Goal: Task Accomplishment & Management: Manage account settings

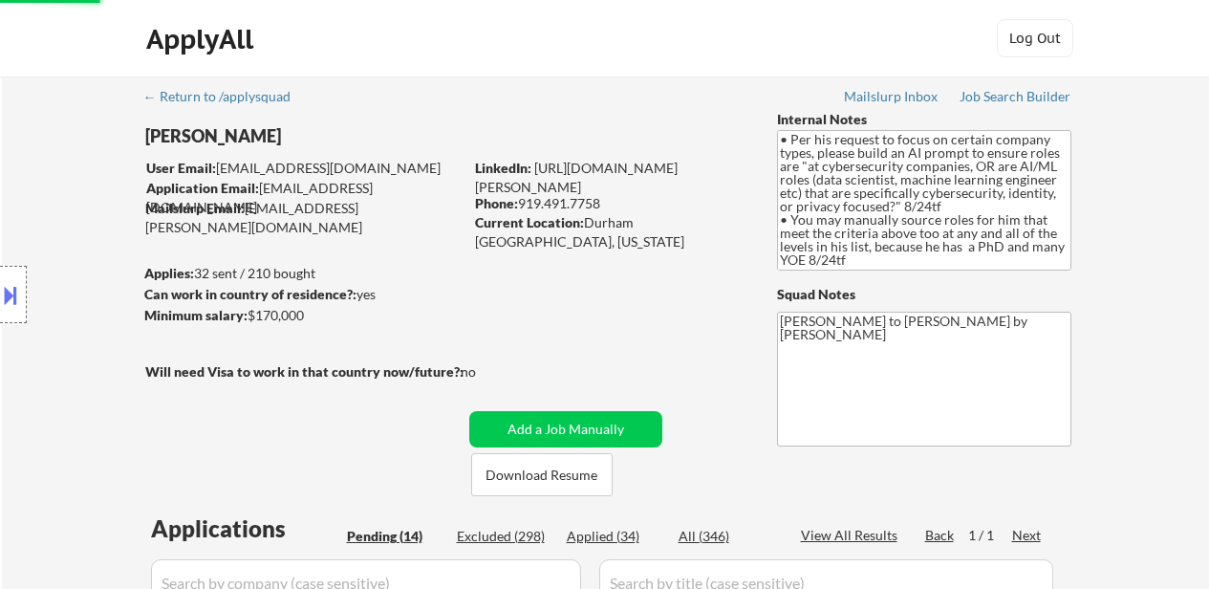
select select ""pending""
select select ""excluded__location_""
select select ""pending""
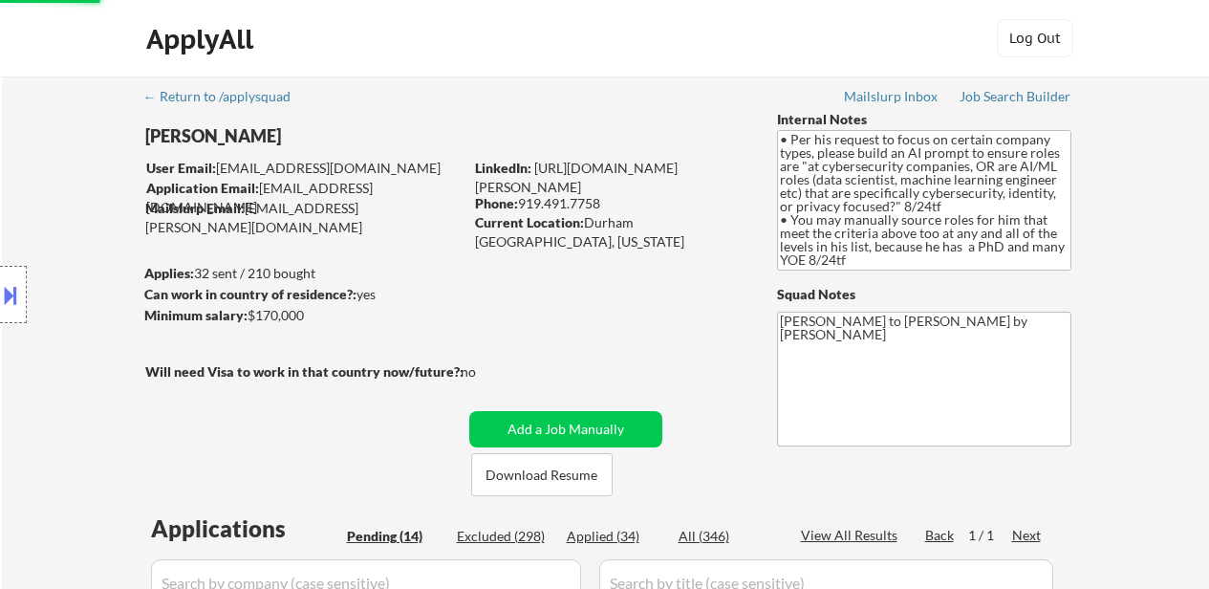
select select ""pending""
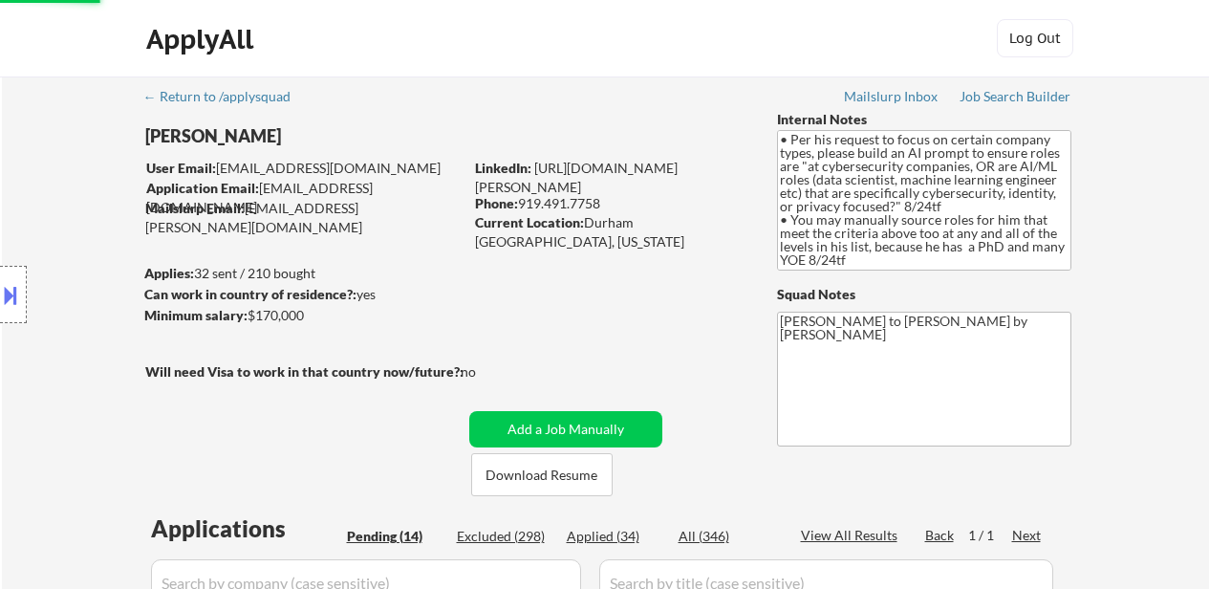
select select ""pending""
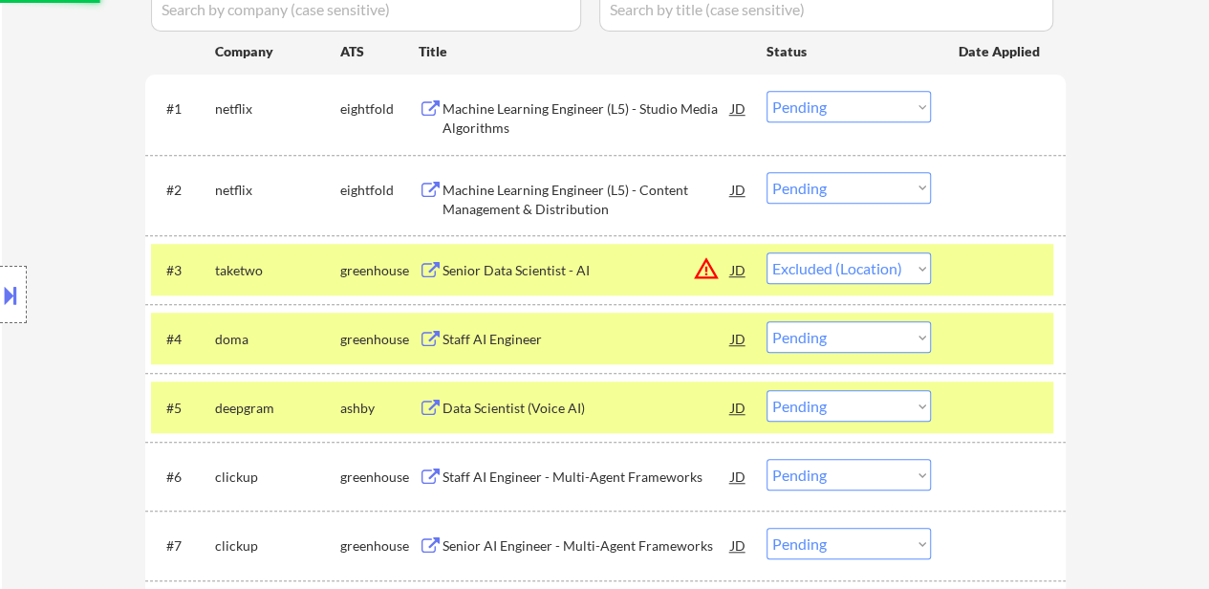
scroll to position [38, 0]
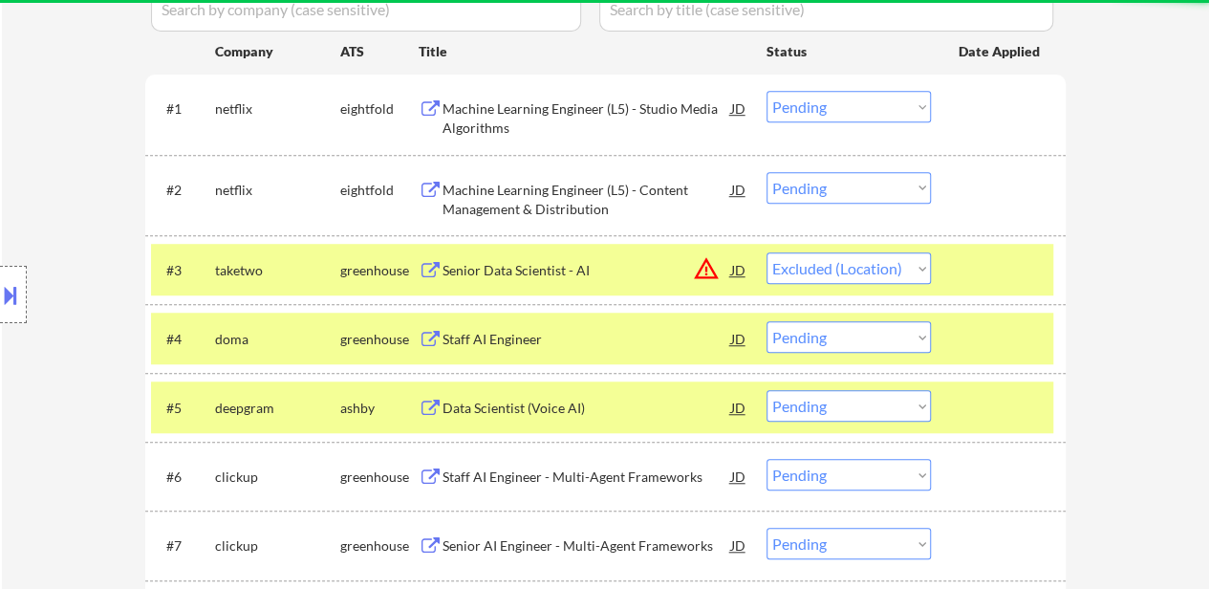
select select ""pending""
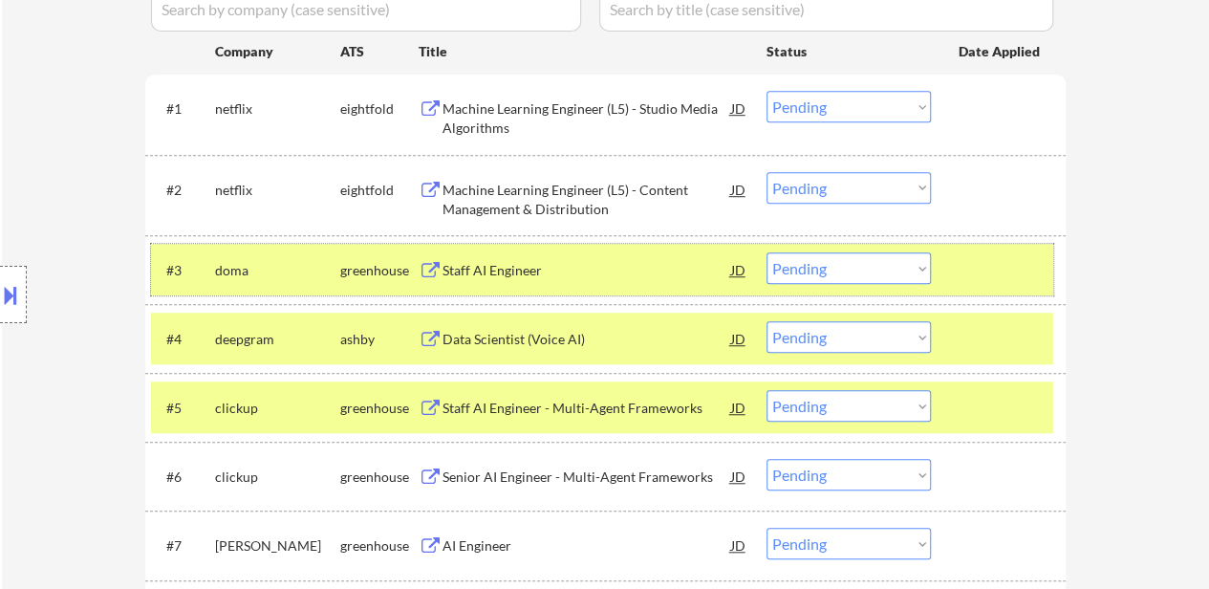
click at [994, 288] on div "#3 doma greenhouse Staff AI Engineer JD warning_amber Choose an option... Pendi…" at bounding box center [602, 270] width 902 height 52
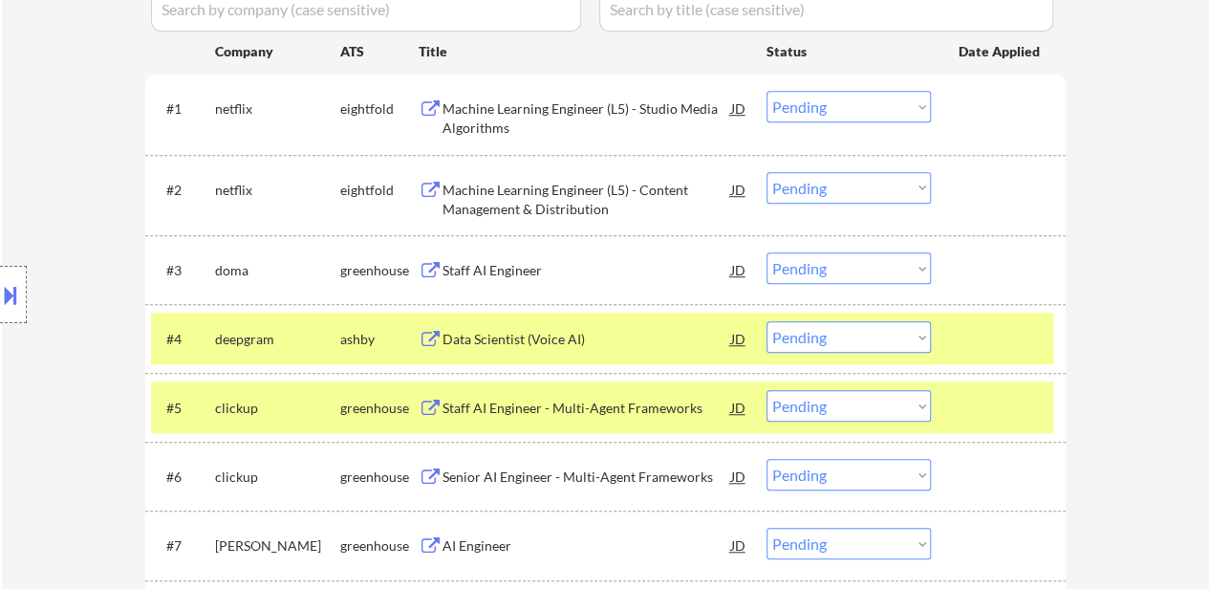
click at [962, 343] on div at bounding box center [1001, 338] width 84 height 34
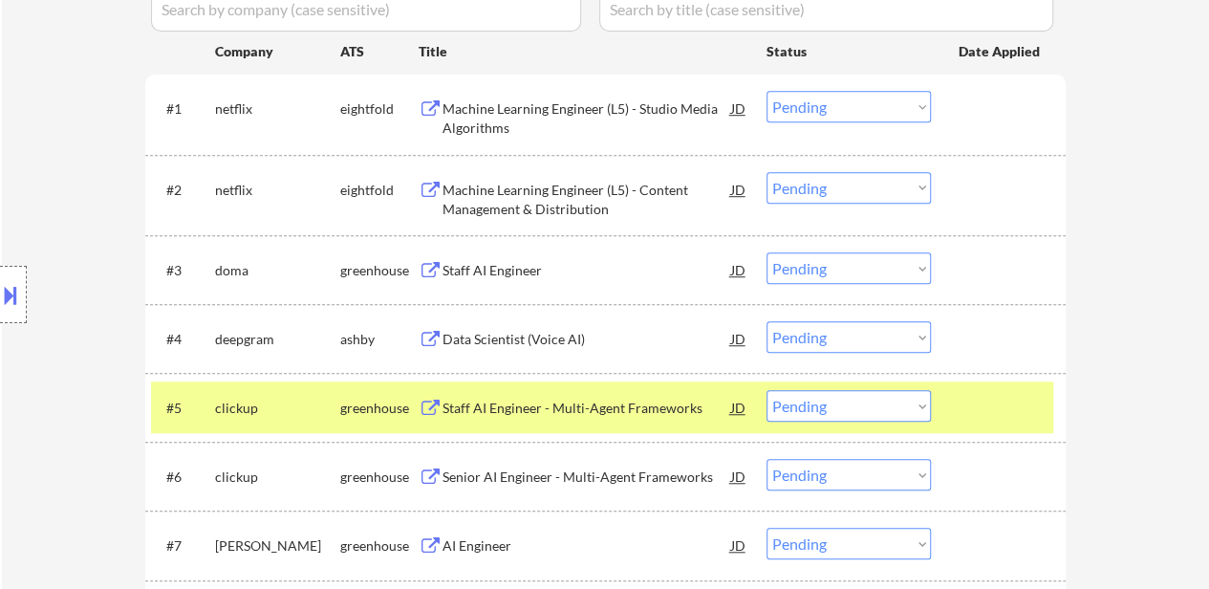
click at [961, 421] on div at bounding box center [1001, 407] width 84 height 34
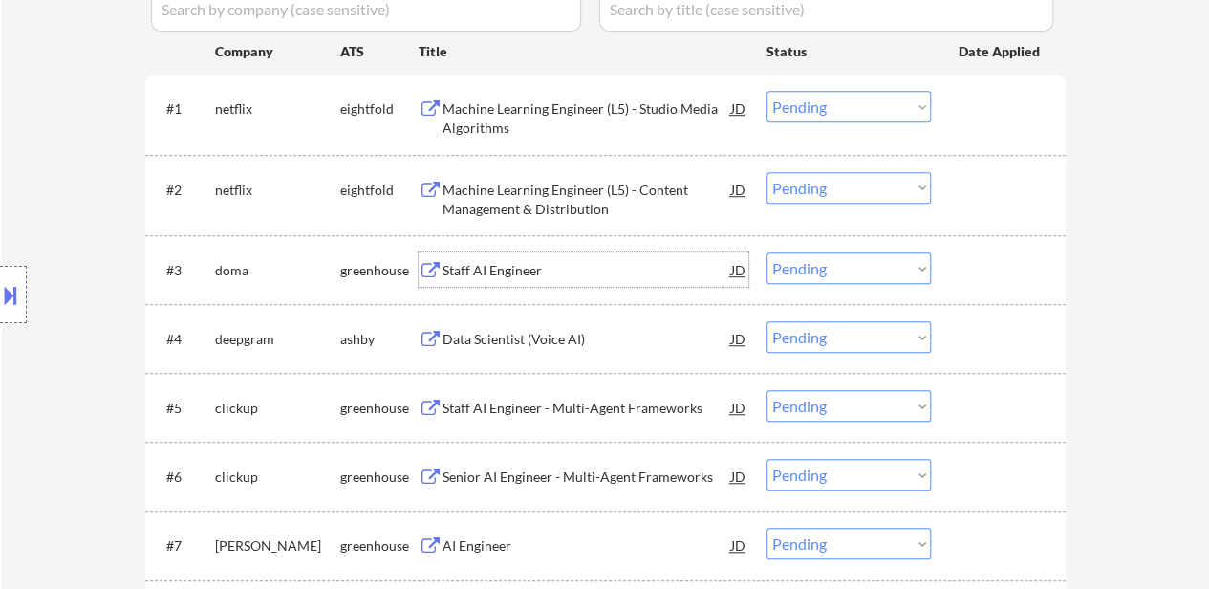
click at [543, 275] on div "Staff AI Engineer" at bounding box center [587, 270] width 289 height 19
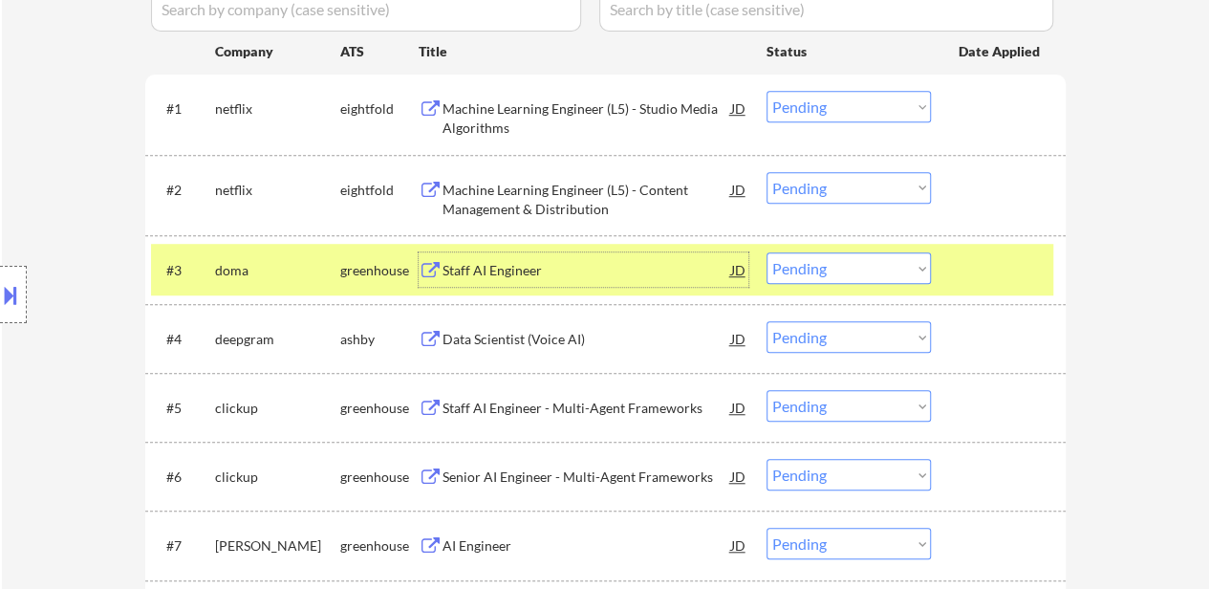
click at [564, 335] on div "Data Scientist (Voice AI)" at bounding box center [587, 339] width 289 height 19
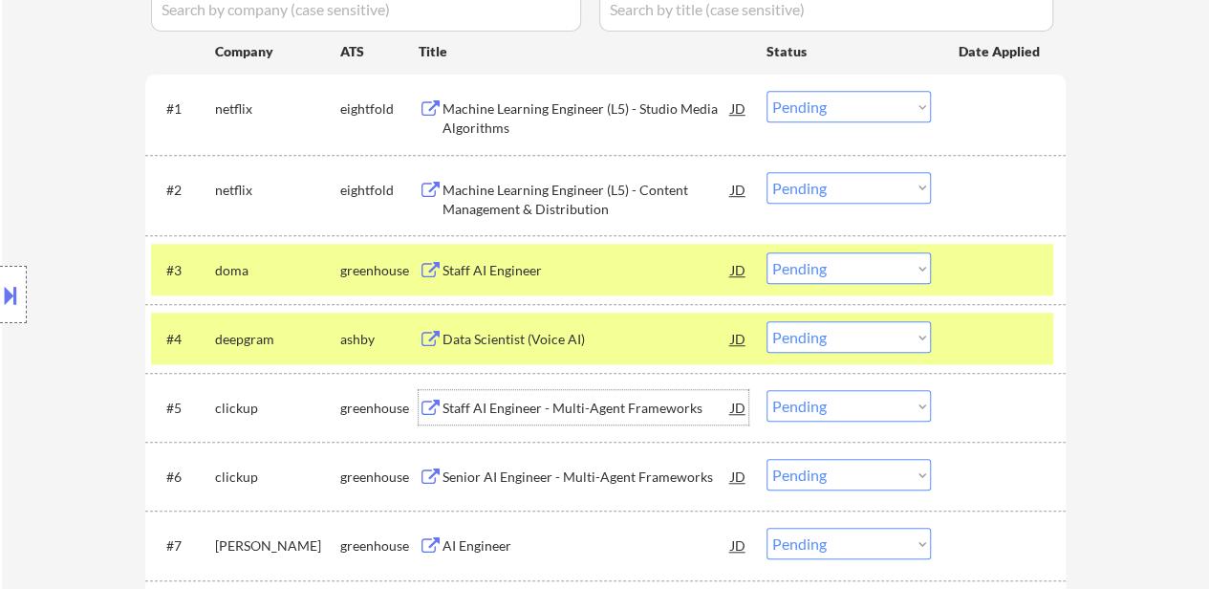
click at [503, 410] on div "Staff AI Engineer - Multi-Agent Frameworks" at bounding box center [587, 408] width 289 height 19
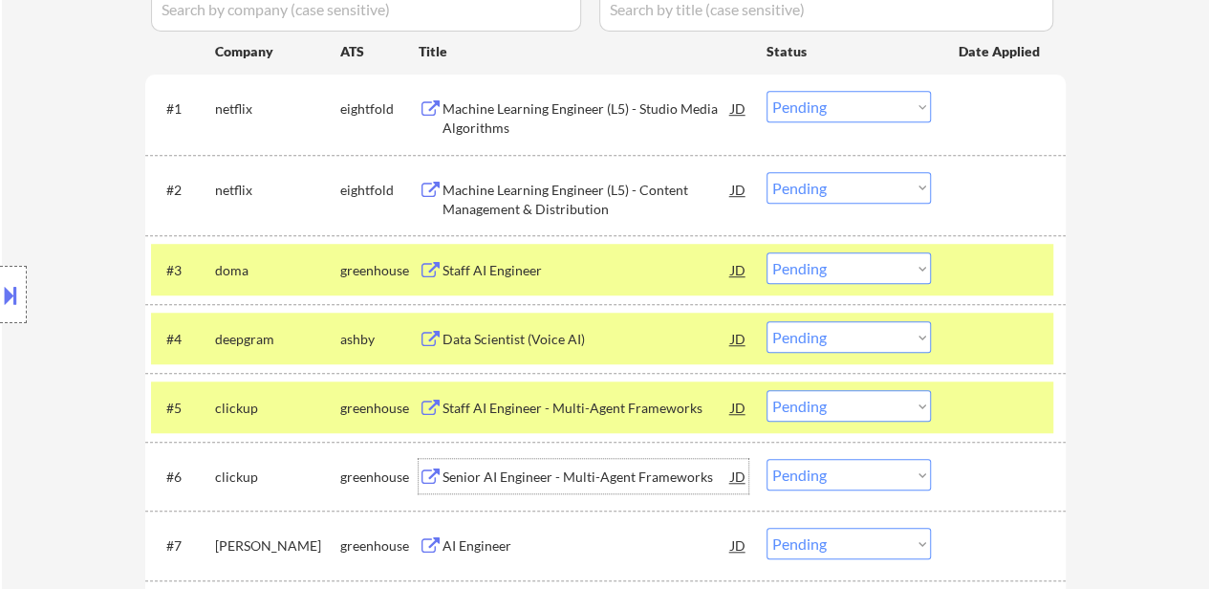
click at [545, 471] on div "Senior AI Engineer - Multi-Agent Frameworks" at bounding box center [587, 476] width 289 height 19
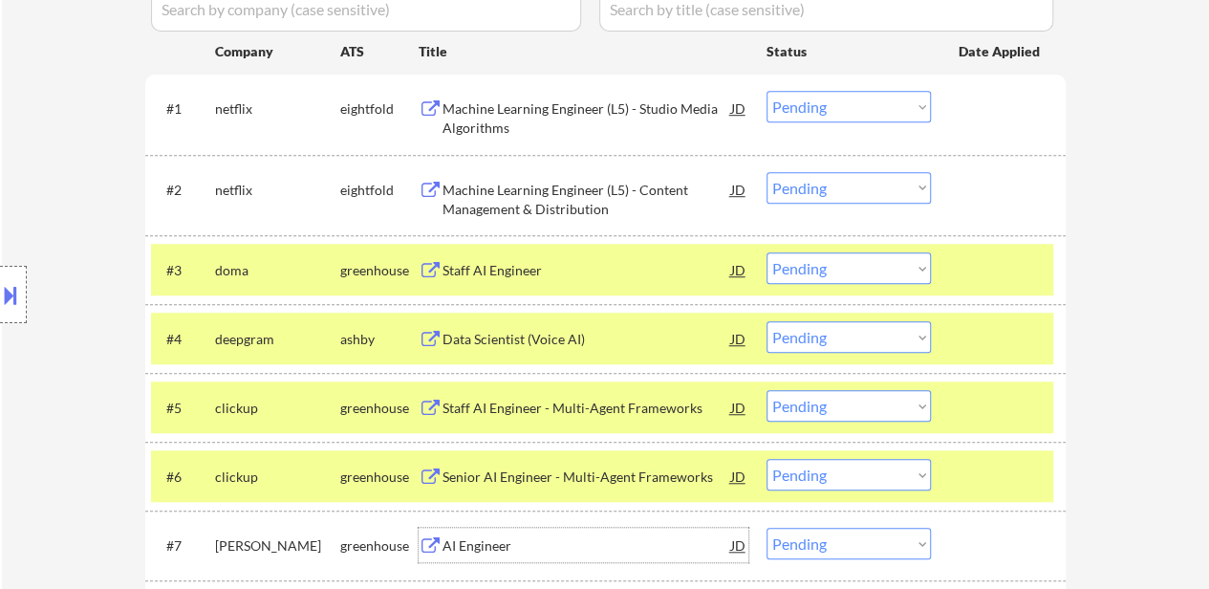
click at [464, 530] on div "AI Engineer" at bounding box center [587, 545] width 289 height 34
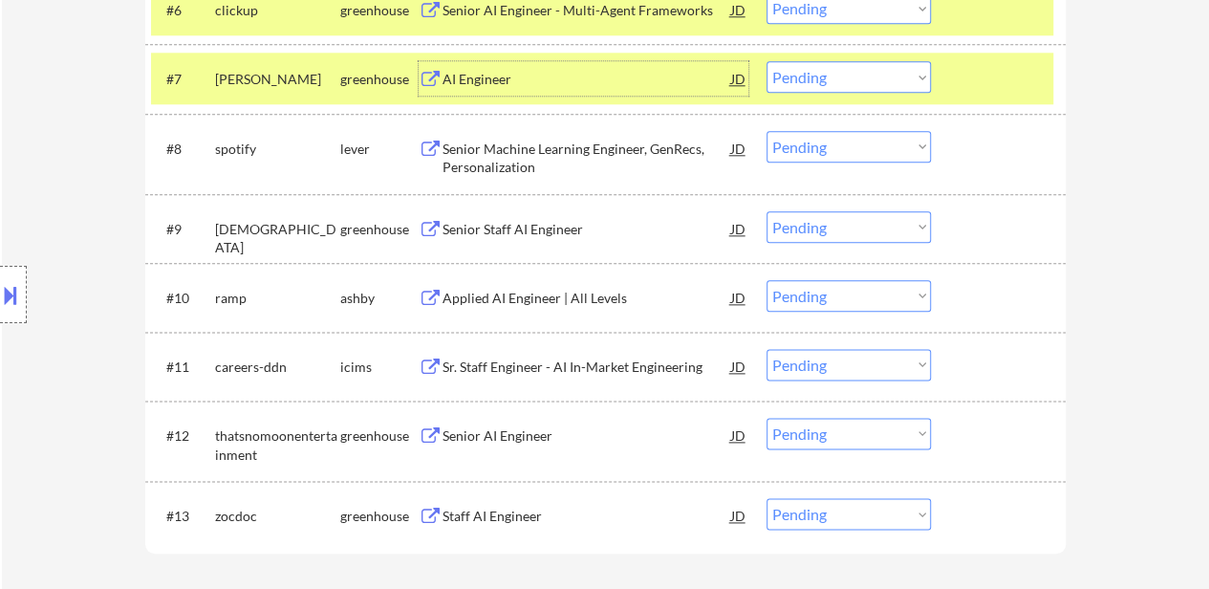
scroll to position [956, 0]
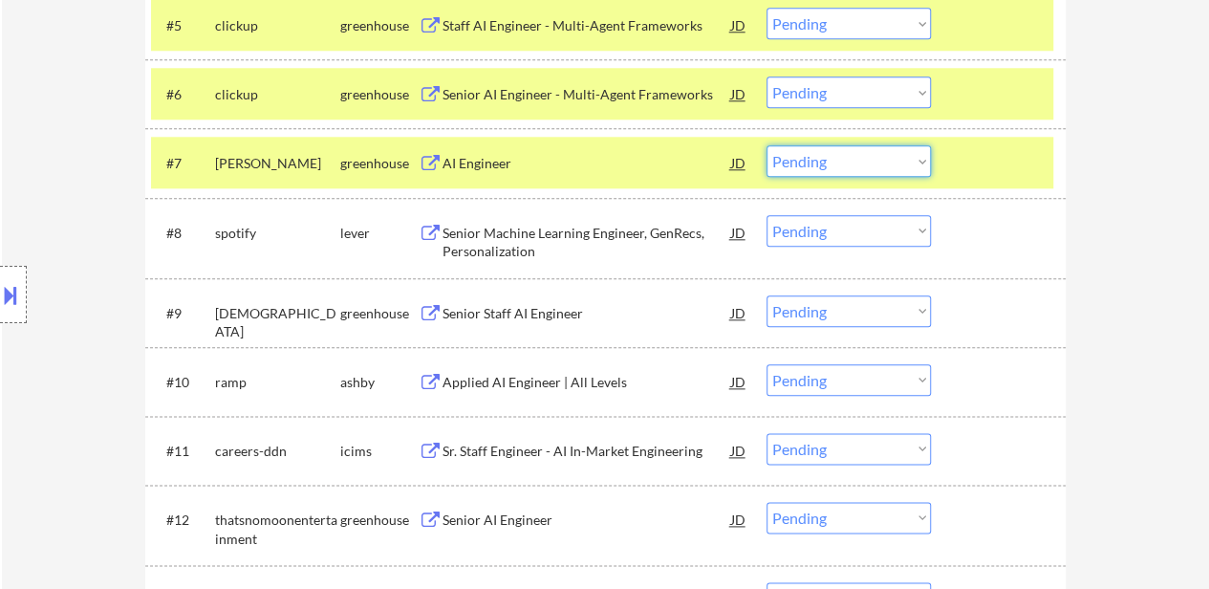
click at [826, 159] on select "Choose an option... Pending Applied Excluded (Questions) Excluded (Expired) Exc…" at bounding box center [849, 161] width 164 height 32
click at [767, 145] on select "Choose an option... Pending Applied Excluded (Questions) Excluded (Expired) Exc…" at bounding box center [849, 161] width 164 height 32
select select ""pending""
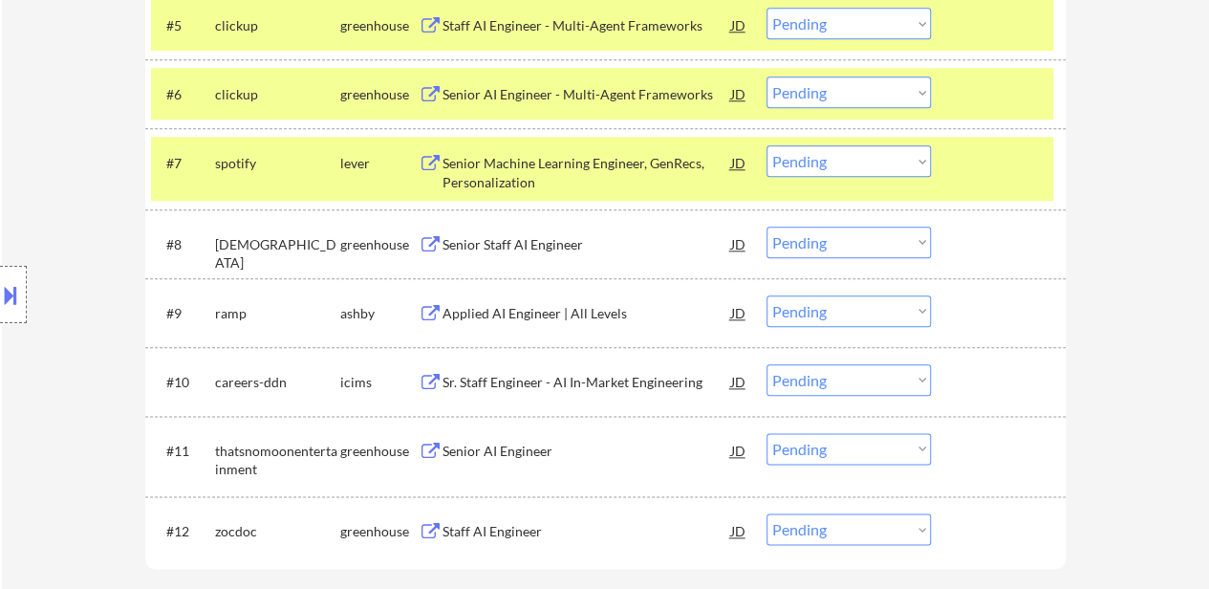
click at [554, 243] on div "Senior Staff AI Engineer" at bounding box center [587, 244] width 289 height 19
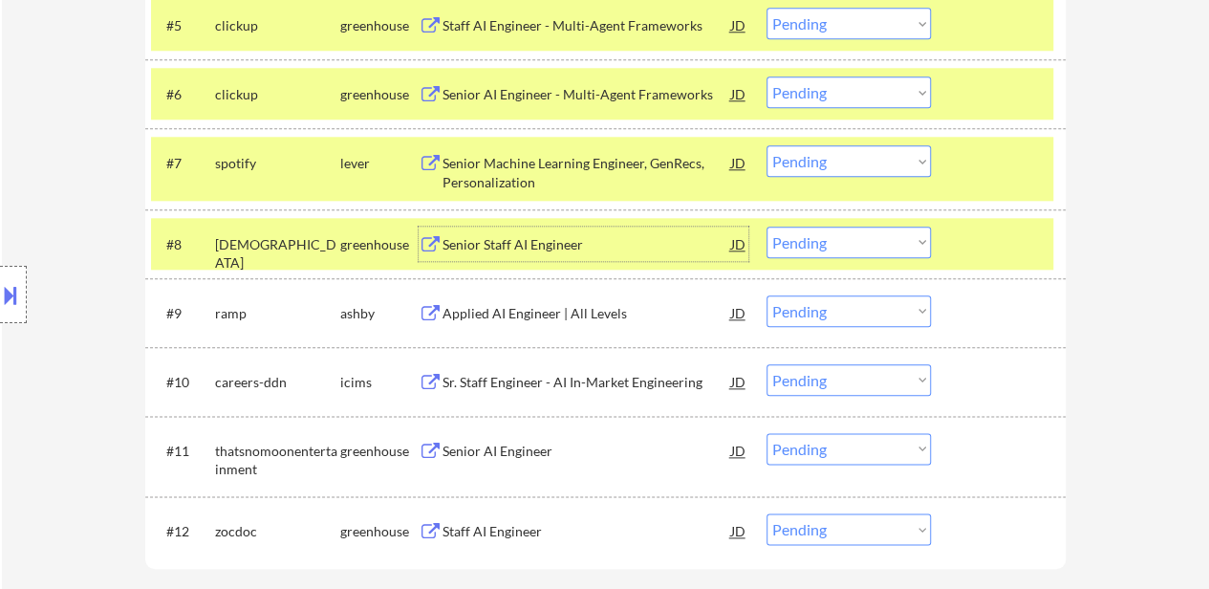
click at [529, 309] on div "Applied AI Engineer | All Levels" at bounding box center [587, 313] width 289 height 19
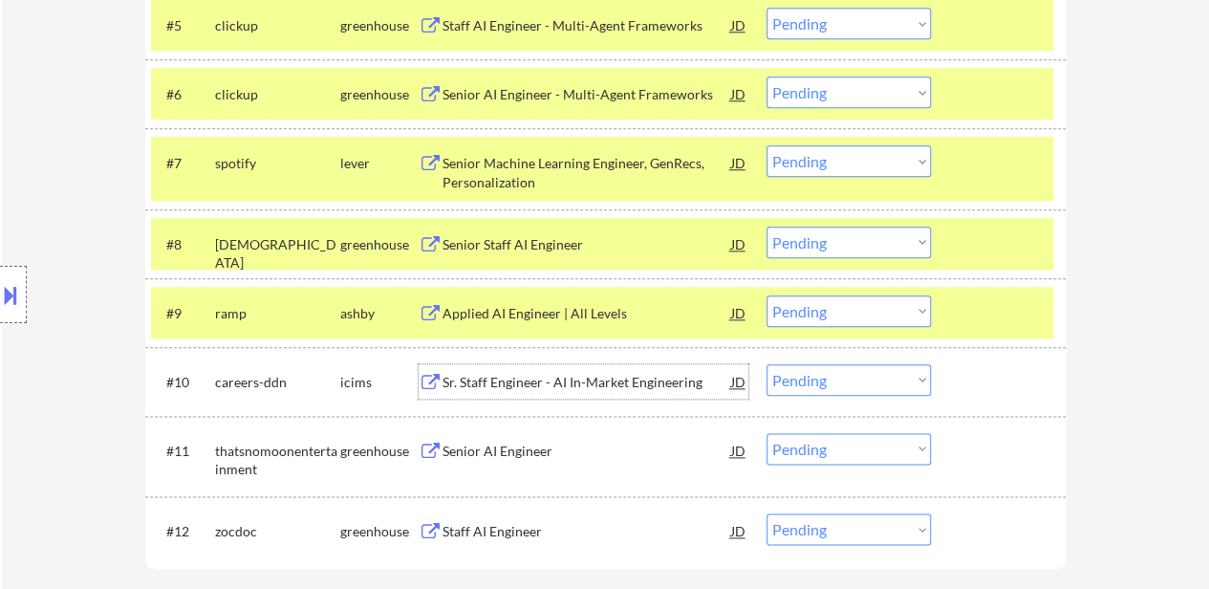
click at [496, 375] on div "Sr. Staff Engineer - AI In-Market Engineering" at bounding box center [587, 382] width 289 height 19
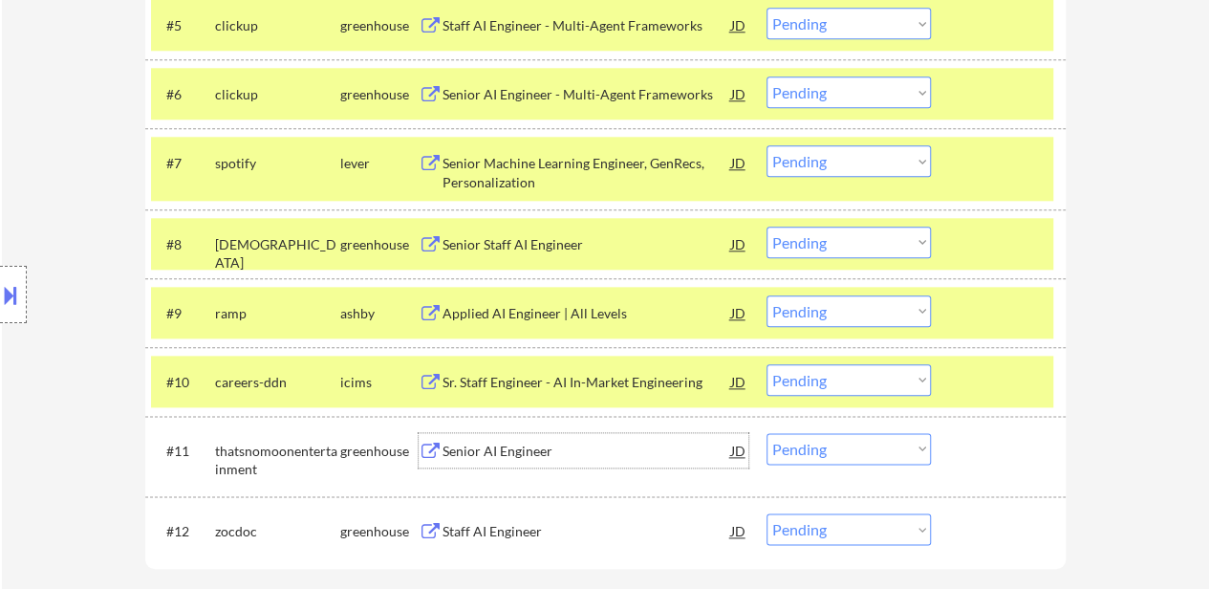
click at [509, 437] on div "Senior AI Engineer" at bounding box center [587, 450] width 289 height 34
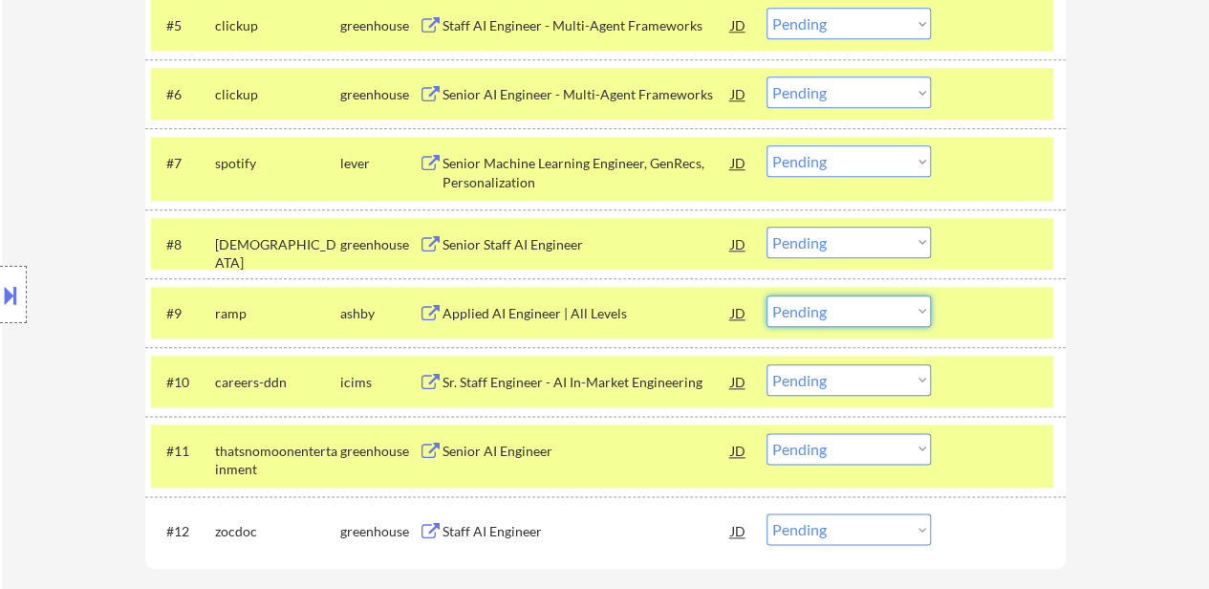
drag, startPoint x: 832, startPoint y: 313, endPoint x: 833, endPoint y: 324, distance: 10.7
click at [832, 313] on select "Choose an option... Pending Applied Excluded (Questions) Excluded (Expired) Exc…" at bounding box center [849, 311] width 164 height 32
click at [767, 295] on select "Choose an option... Pending Applied Excluded (Questions) Excluded (Expired) Exc…" at bounding box center [849, 311] width 164 height 32
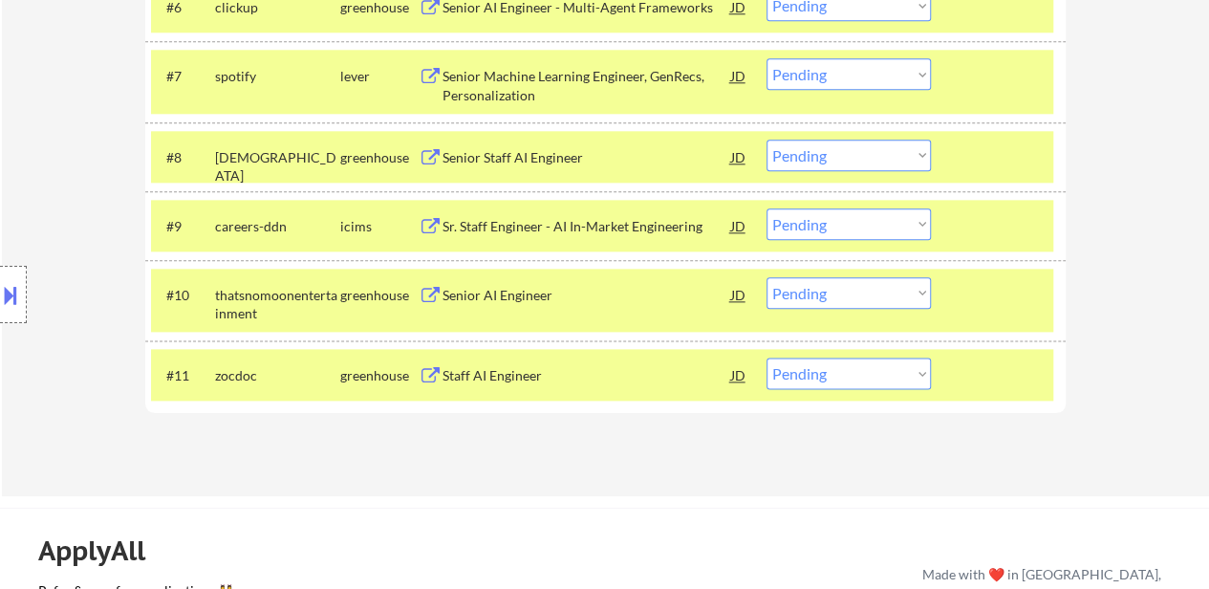
scroll to position [1051, 0]
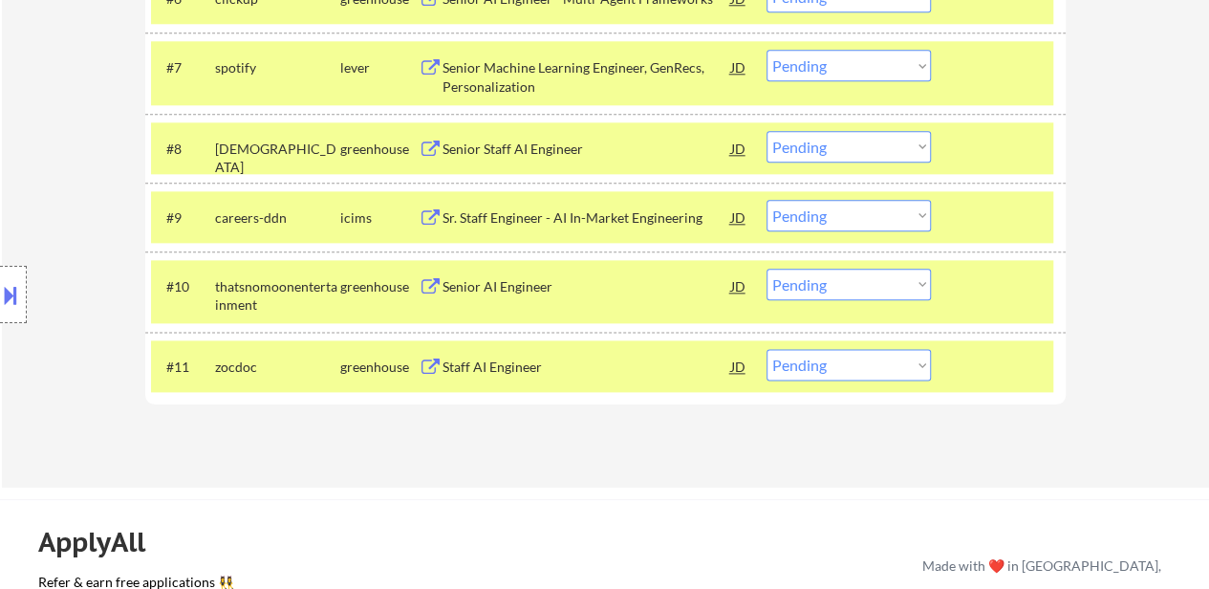
click at [869, 215] on select "Choose an option... Pending Applied Excluded (Questions) Excluded (Expired) Exc…" at bounding box center [849, 216] width 164 height 32
click at [767, 200] on select "Choose an option... Pending Applied Excluded (Questions) Excluded (Expired) Exc…" at bounding box center [849, 216] width 164 height 32
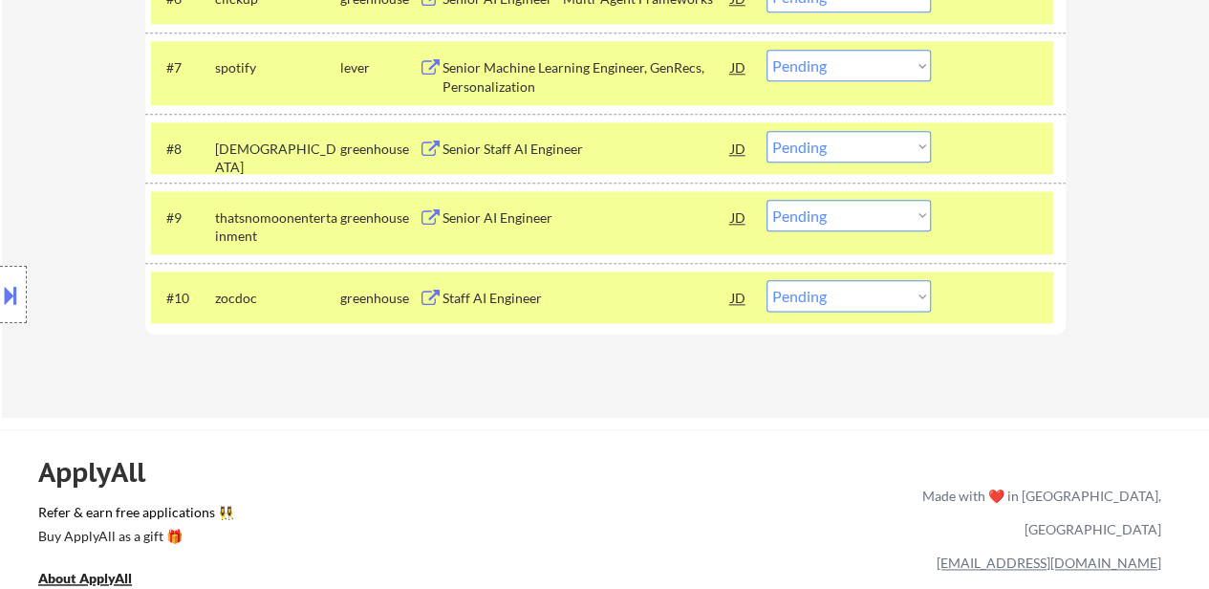
click at [835, 200] on select "Choose an option... Pending Applied Excluded (Questions) Excluded (Expired) Exc…" at bounding box center [849, 216] width 164 height 32
click at [767, 200] on select "Choose an option... Pending Applied Excluded (Questions) Excluded (Expired) Exc…" at bounding box center [849, 216] width 164 height 32
click at [506, 297] on div "Staff AI Engineer" at bounding box center [587, 298] width 289 height 19
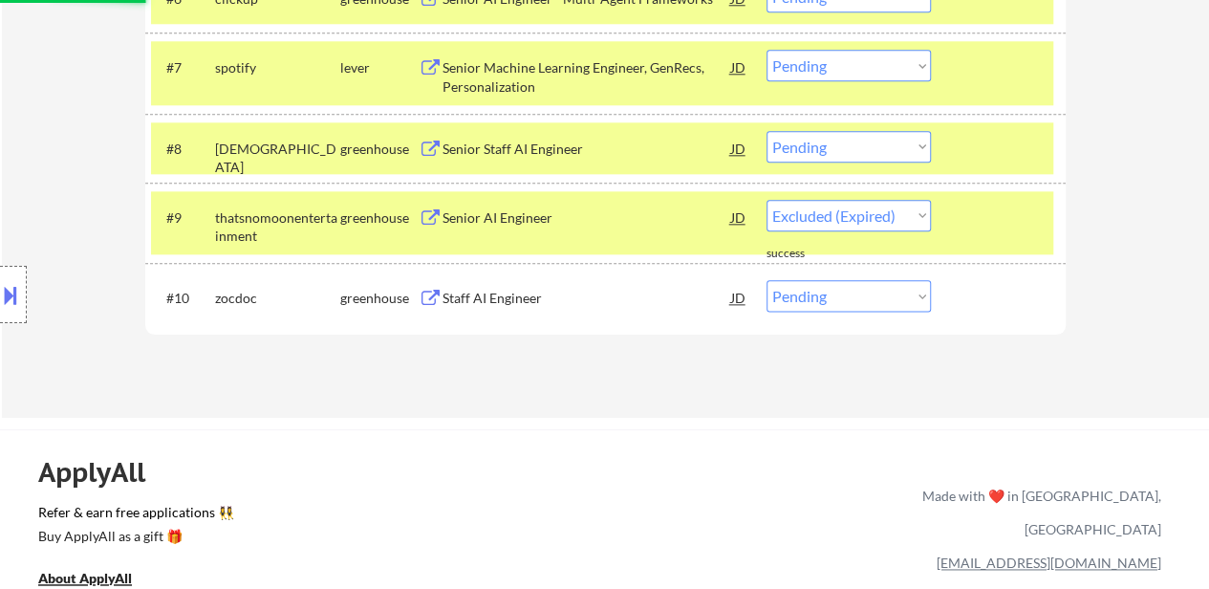
select select ""pending""
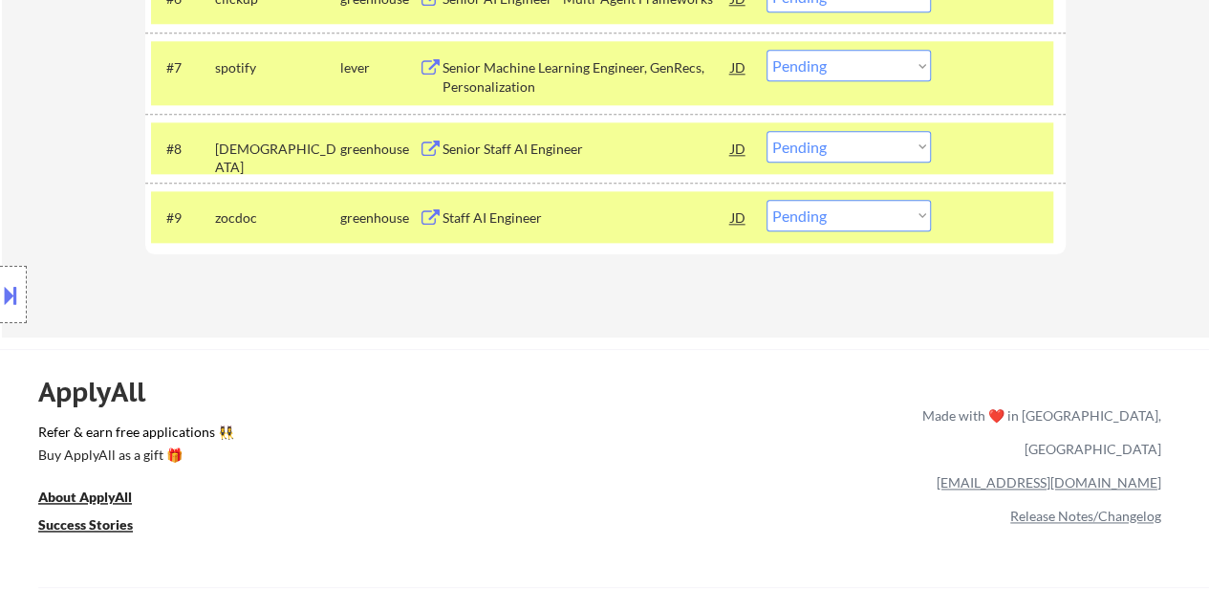
click at [748, 216] on div "#9 zocdoc greenhouse Staff AI Engineer JD warning_amber Choose an option... Pen…" at bounding box center [602, 217] width 902 height 52
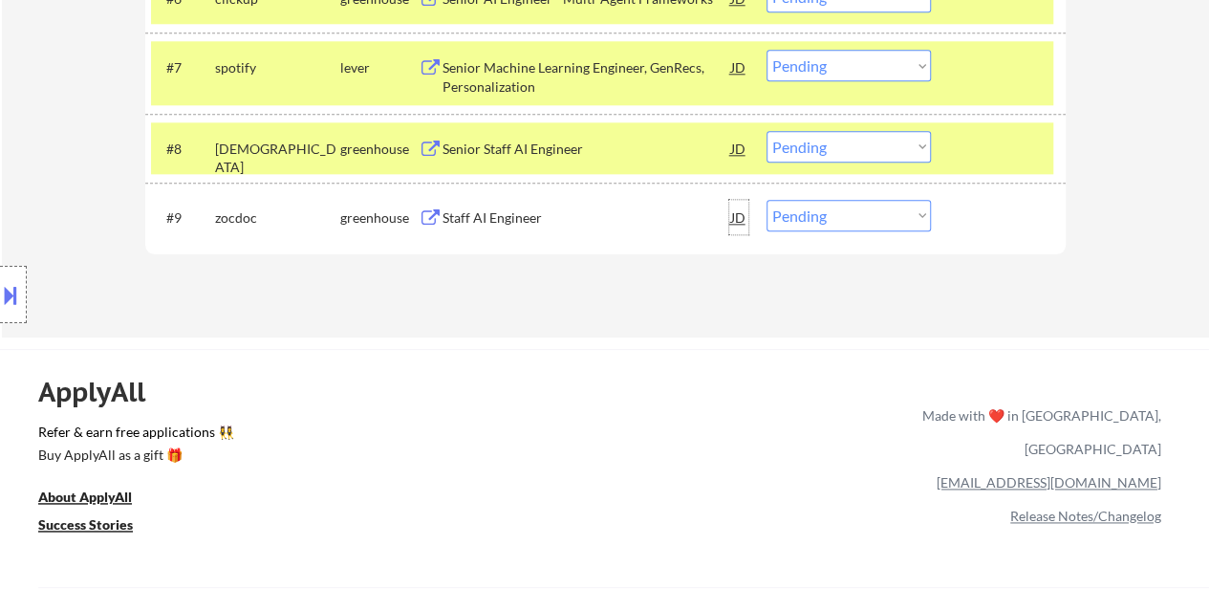
click at [742, 211] on div "JD" at bounding box center [738, 217] width 19 height 34
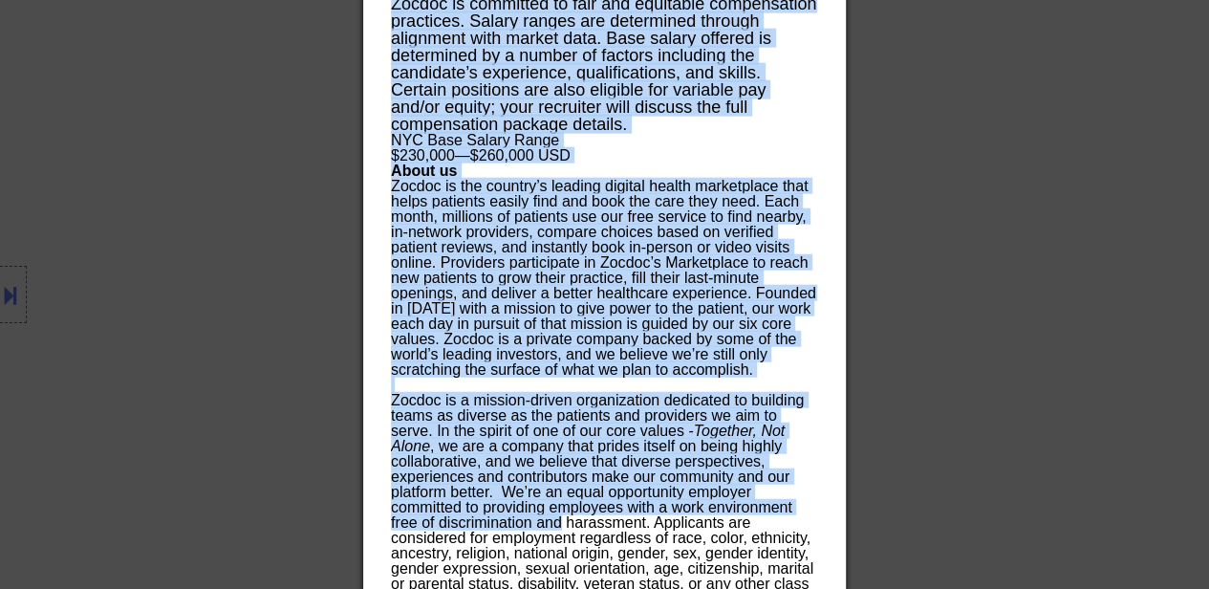
scroll to position [2379, 0]
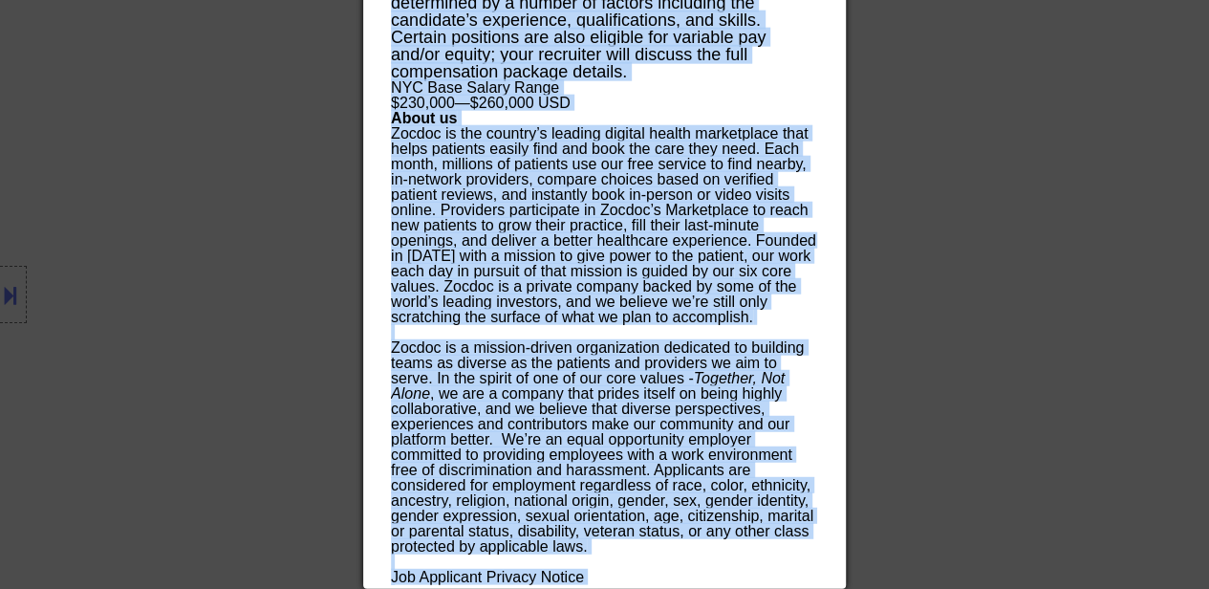
drag, startPoint x: 390, startPoint y: 83, endPoint x: 618, endPoint y: 571, distance: 538.3
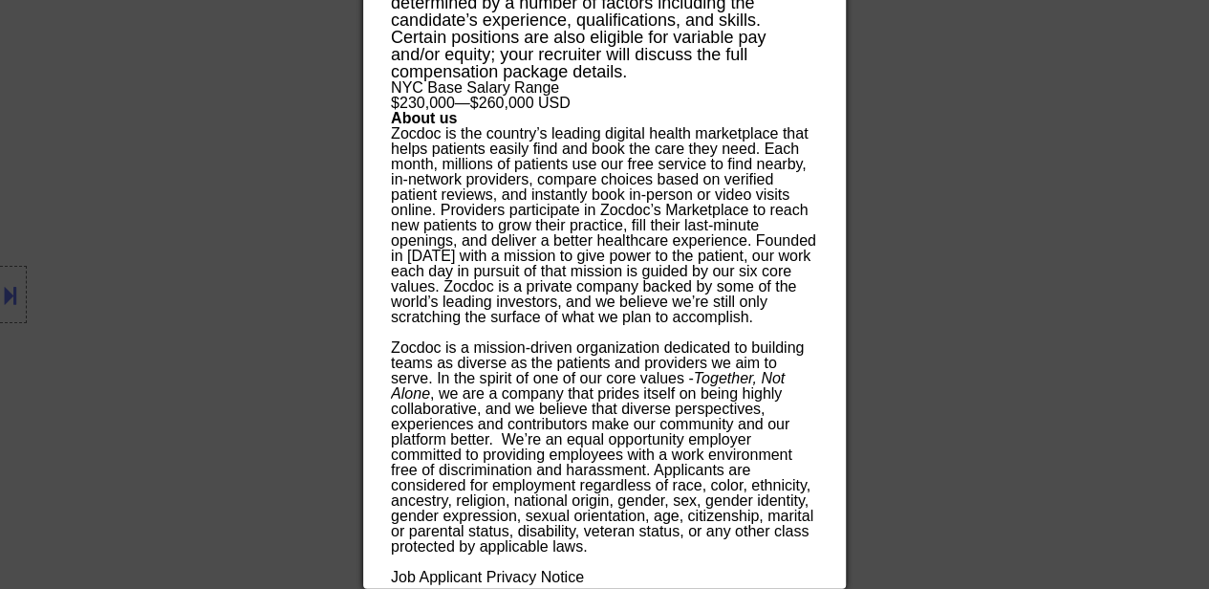
drag, startPoint x: 538, startPoint y: 98, endPoint x: 504, endPoint y: 207, distance: 114.3
click at [504, 207] on span "Zocdoc is the country’s leading digital health marketplace that helps patients …" at bounding box center [603, 202] width 425 height 154
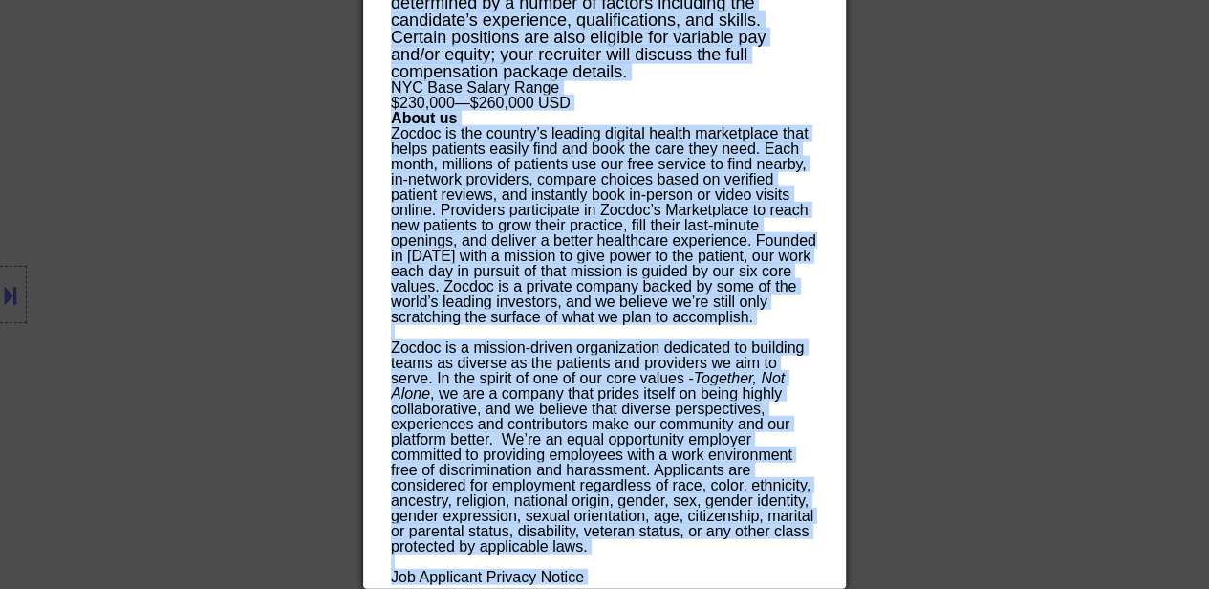
drag, startPoint x: 394, startPoint y: 186, endPoint x: 658, endPoint y: 570, distance: 465.3
copy div "Lorem IP Dolorsit ametco Adi Elit, SE, Doeius Tempor; INC Utlabo ET Dolorema Al…"
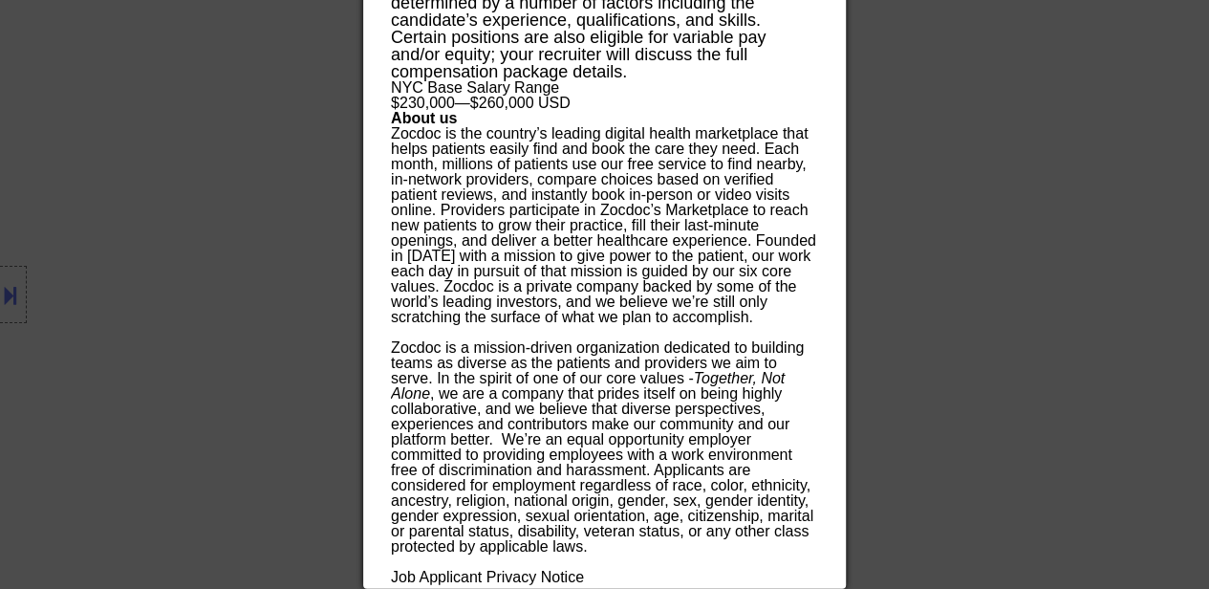
click at [1034, 259] on div at bounding box center [604, 294] width 1209 height 589
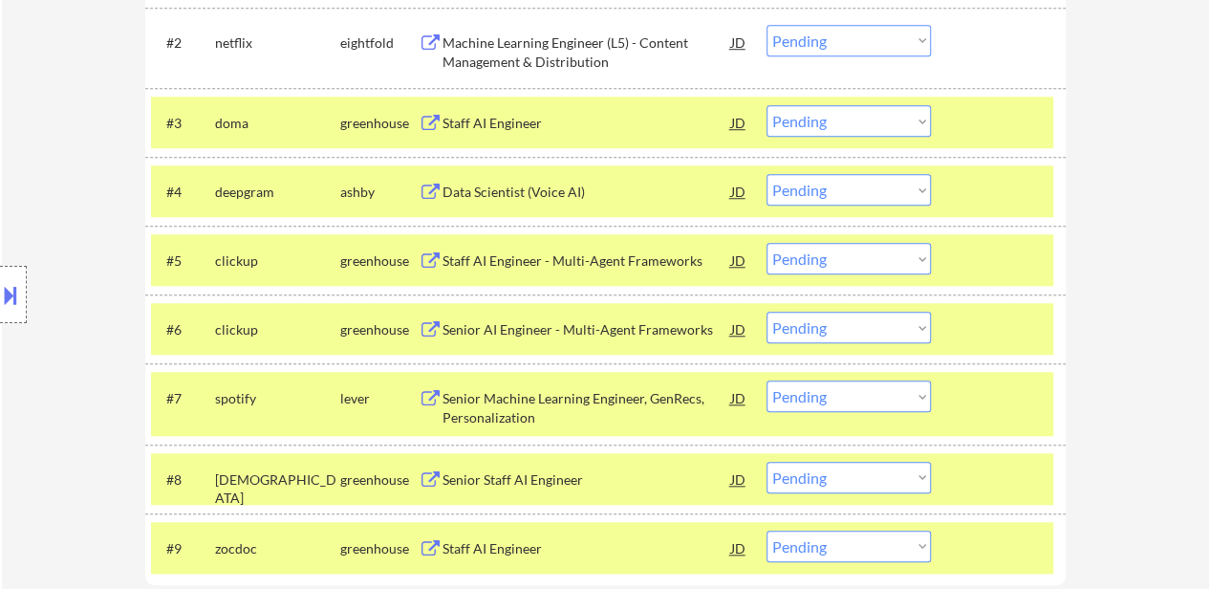
scroll to position [692, 0]
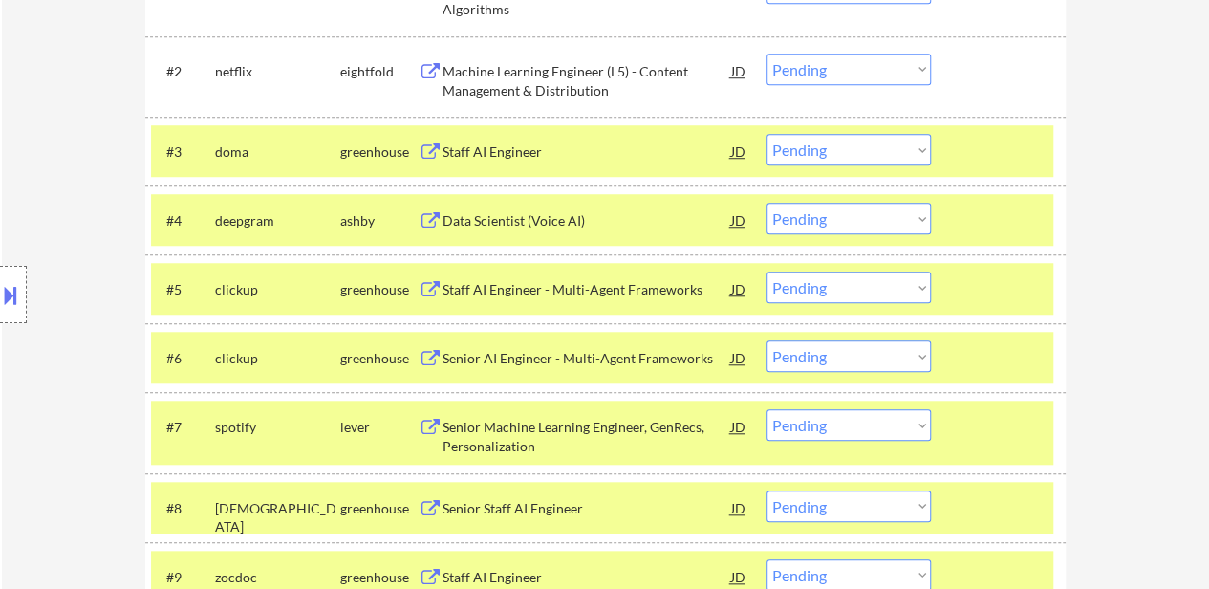
click at [816, 148] on select "Choose an option... Pending Applied Excluded (Questions) Excluded (Expired) Exc…" at bounding box center [849, 150] width 164 height 32
click at [767, 134] on select "Choose an option... Pending Applied Excluded (Questions) Excluded (Expired) Exc…" at bounding box center [849, 150] width 164 height 32
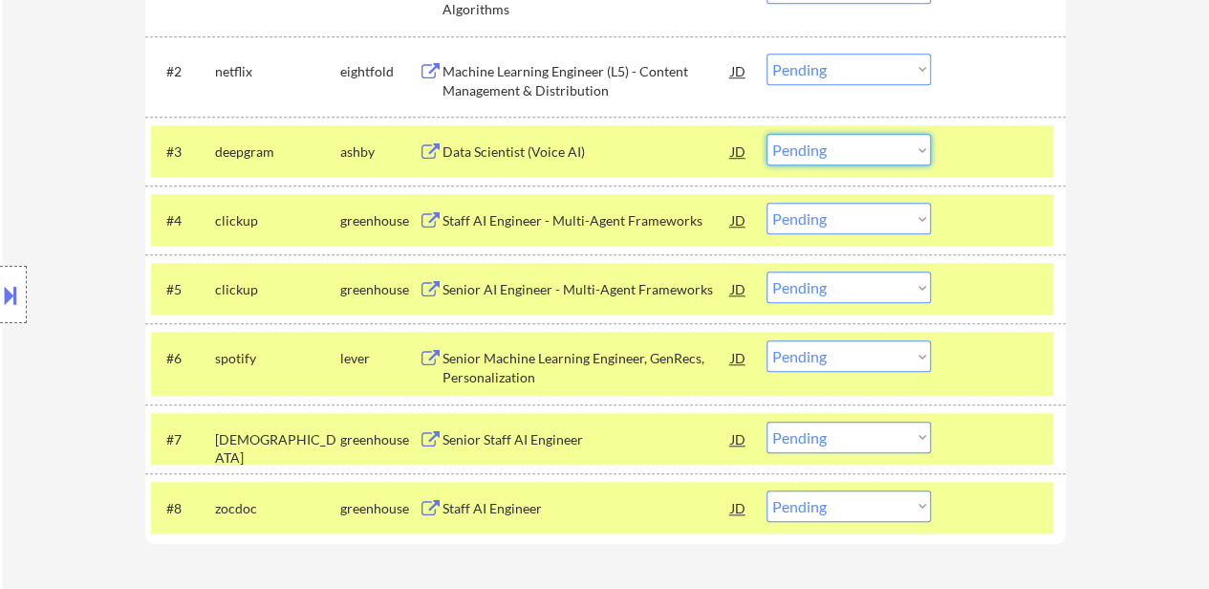
click at [826, 139] on select "Choose an option... Pending Applied Excluded (Questions) Excluded (Expired) Exc…" at bounding box center [849, 150] width 164 height 32
click at [767, 134] on select "Choose an option... Pending Applied Excluded (Questions) Excluded (Expired) Exc…" at bounding box center [849, 150] width 164 height 32
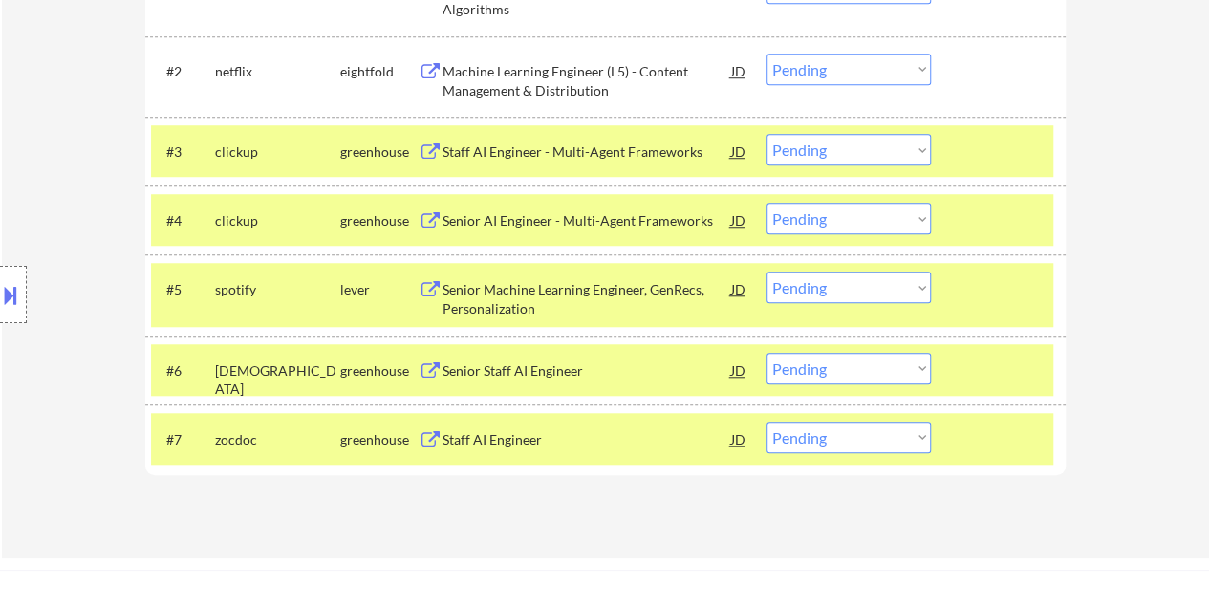
click at [875, 146] on select "Choose an option... Pending Applied Excluded (Questions) Excluded (Expired) Exc…" at bounding box center [849, 150] width 164 height 32
click at [767, 134] on select "Choose an option... Pending Applied Excluded (Questions) Excluded (Expired) Exc…" at bounding box center [849, 150] width 164 height 32
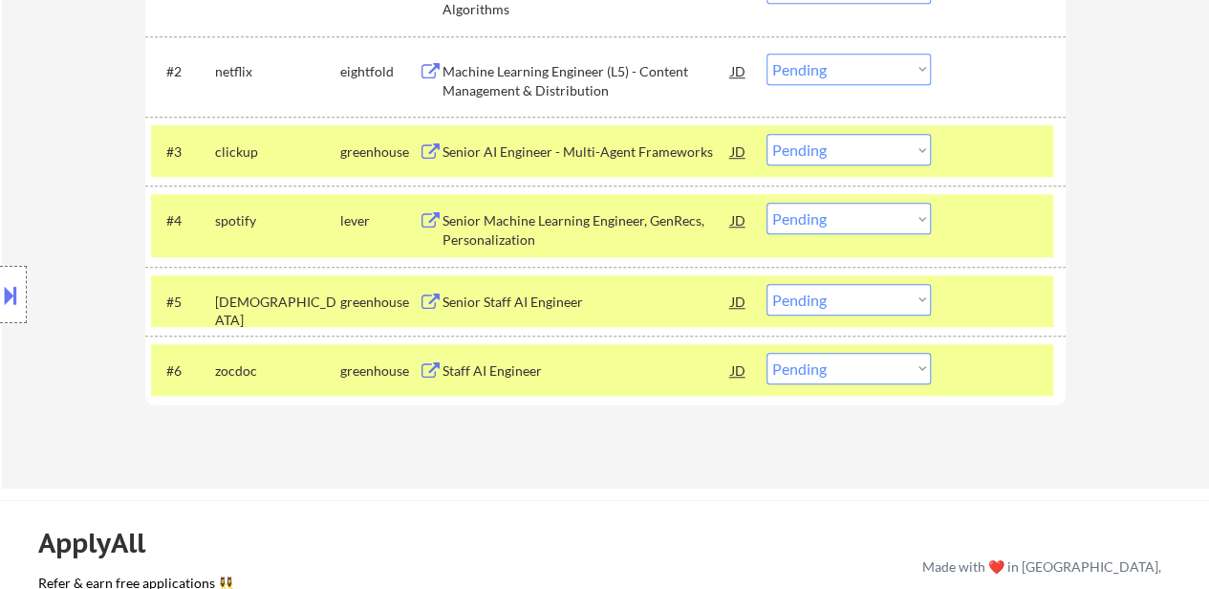
drag, startPoint x: 826, startPoint y: 143, endPoint x: 830, endPoint y: 155, distance: 12.1
click at [826, 143] on select "Choose an option... Pending Applied Excluded (Questions) Excluded (Expired) Exc…" at bounding box center [849, 150] width 164 height 32
click at [767, 134] on select "Choose an option... Pending Applied Excluded (Questions) Excluded (Expired) Exc…" at bounding box center [849, 150] width 164 height 32
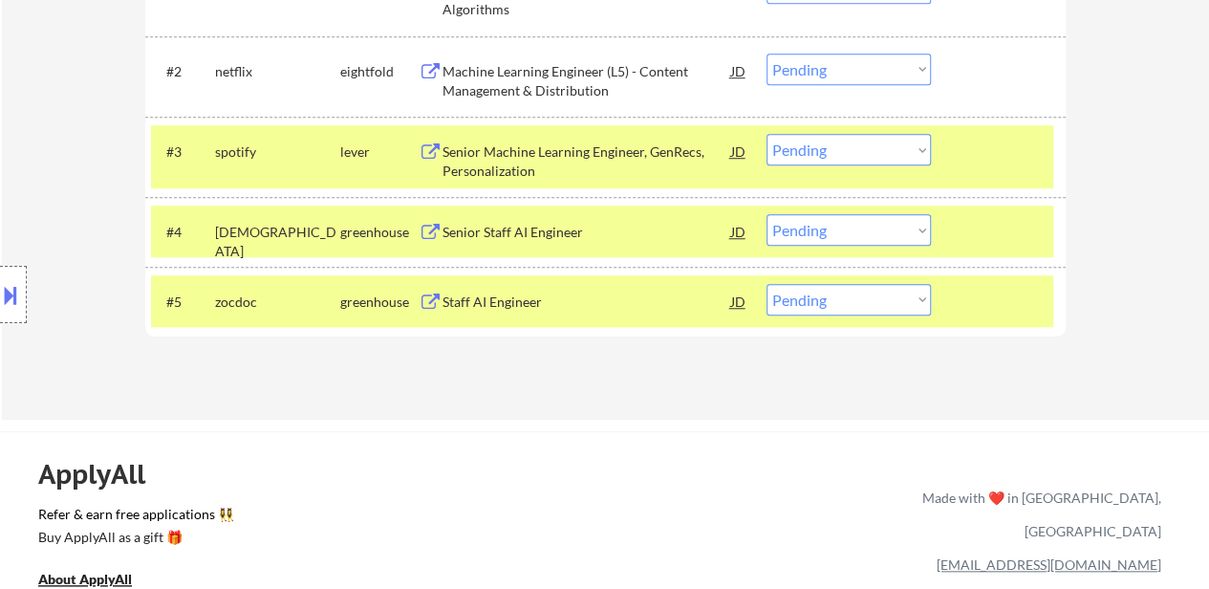
click at [872, 154] on select "Choose an option... Pending Applied Excluded (Questions) Excluded (Expired) Exc…" at bounding box center [849, 150] width 164 height 32
click at [767, 134] on select "Choose an option... Pending Applied Excluded (Questions) Excluded (Expired) Exc…" at bounding box center [849, 150] width 164 height 32
click at [862, 221] on select "Choose an option... Pending Applied Excluded (Questions) Excluded (Expired) Exc…" at bounding box center [849, 230] width 164 height 32
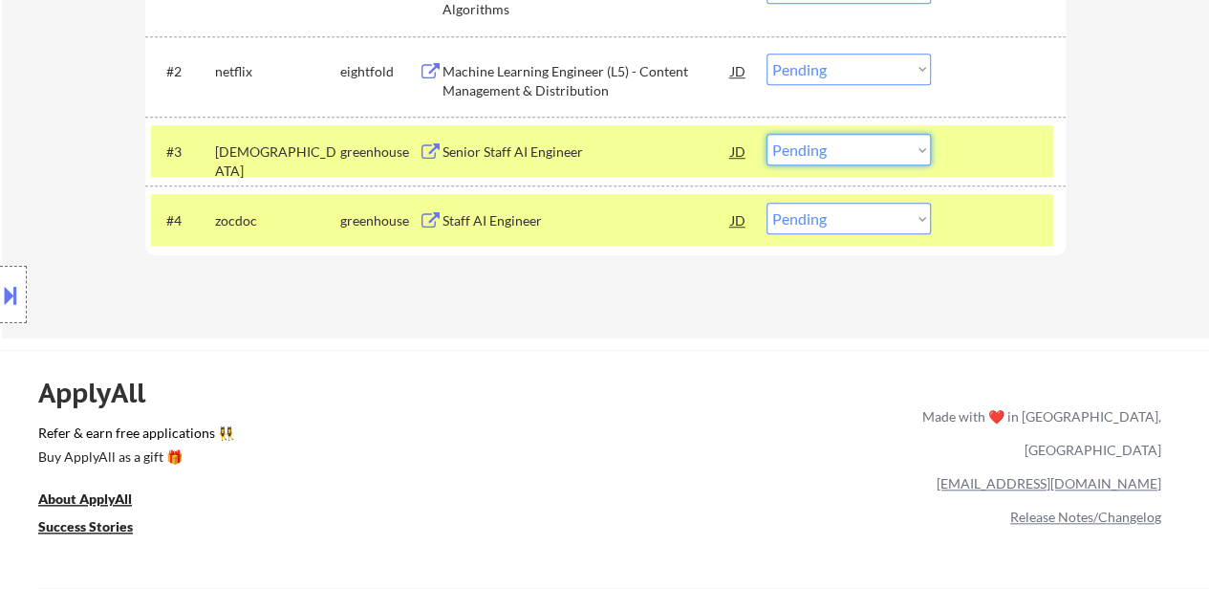
click at [856, 155] on select "Choose an option... Pending Applied Excluded (Questions) Excluded (Expired) Exc…" at bounding box center [849, 150] width 164 height 32
select select ""excluded__bad_match_""
click at [767, 134] on select "Choose an option... Pending Applied Excluded (Questions) Excluded (Expired) Exc…" at bounding box center [849, 150] width 164 height 32
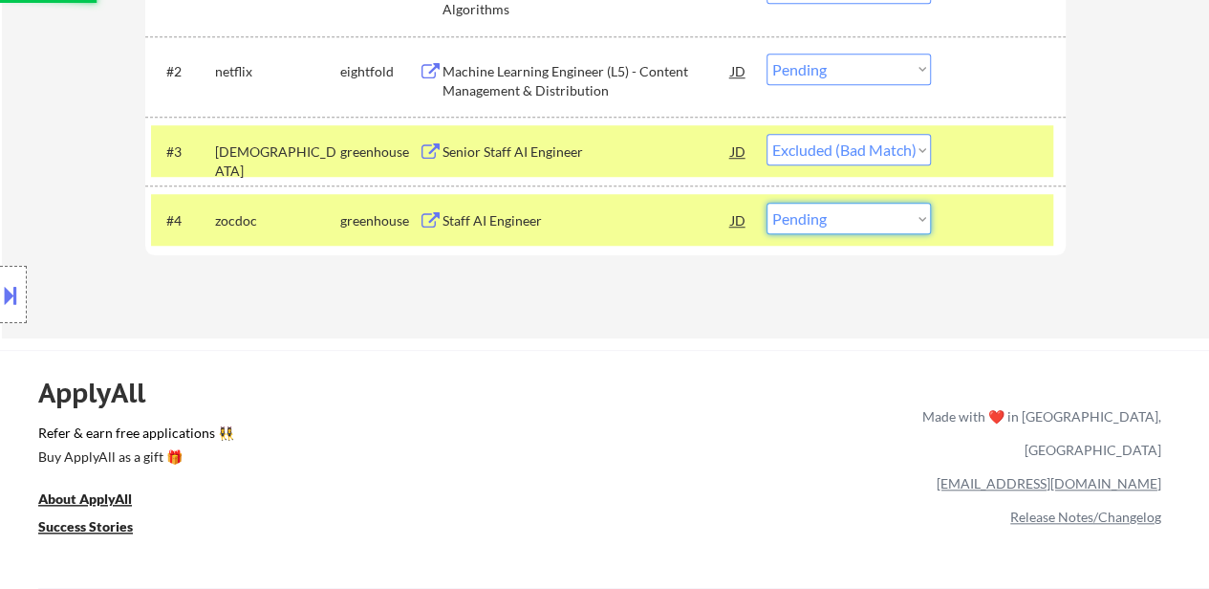
click at [847, 223] on select "Choose an option... Pending Applied Excluded (Questions) Excluded (Expired) Exc…" at bounding box center [849, 219] width 164 height 32
select select ""excluded__bad_match_""
click at [767, 203] on select "Choose an option... Pending Applied Excluded (Questions) Excluded (Expired) Exc…" at bounding box center [849, 219] width 164 height 32
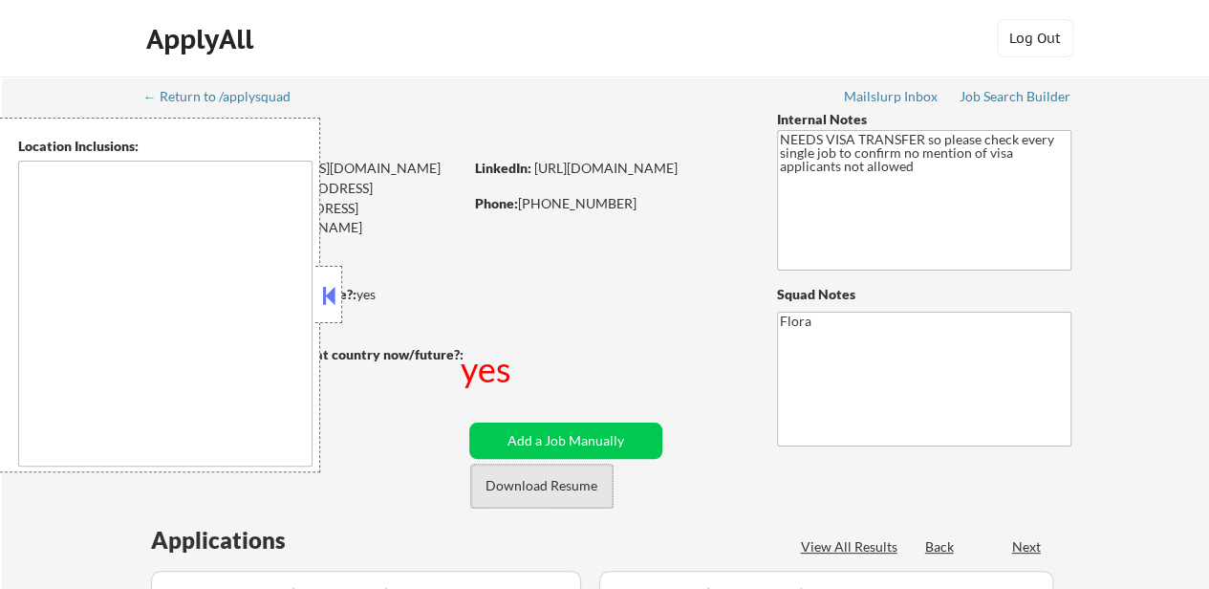
click at [572, 496] on button "Download Resume" at bounding box center [541, 485] width 141 height 43
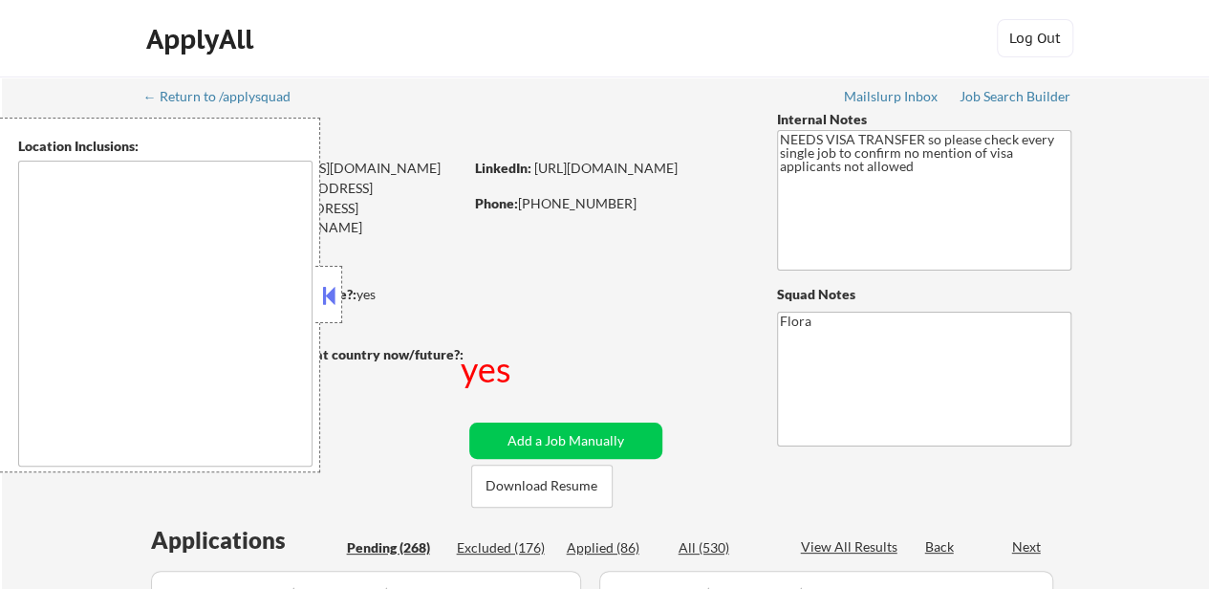
type textarea "Seattle, WA Mercer Island, WA Shoreline, WA Tukwila, WA Burien, WA SeaTac, WA W…"
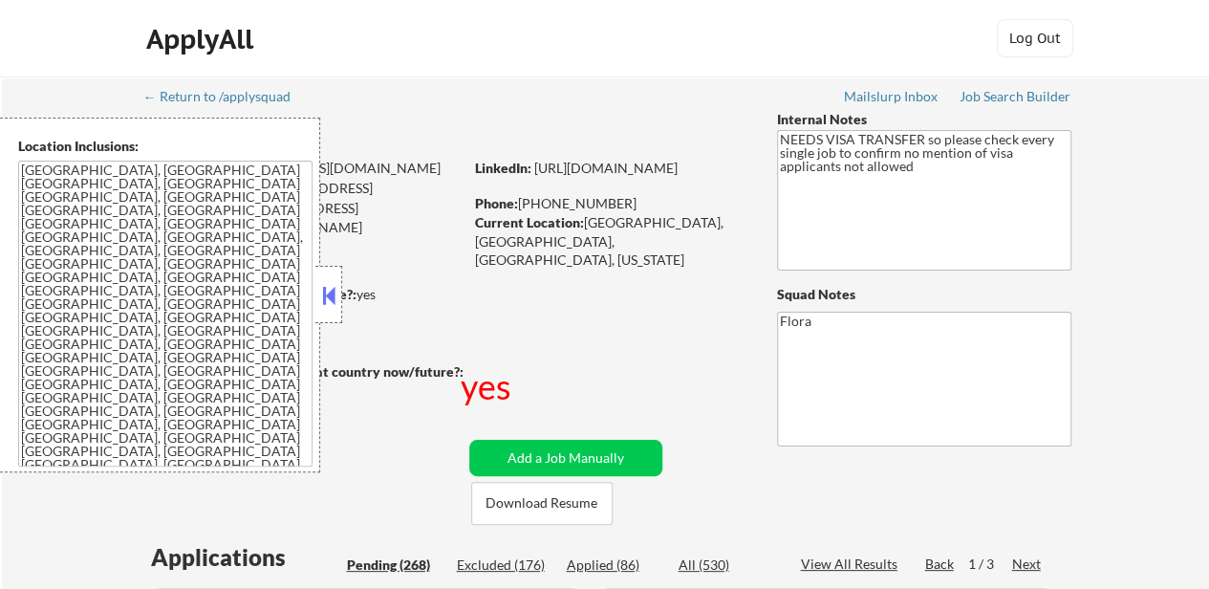
select select ""pending""
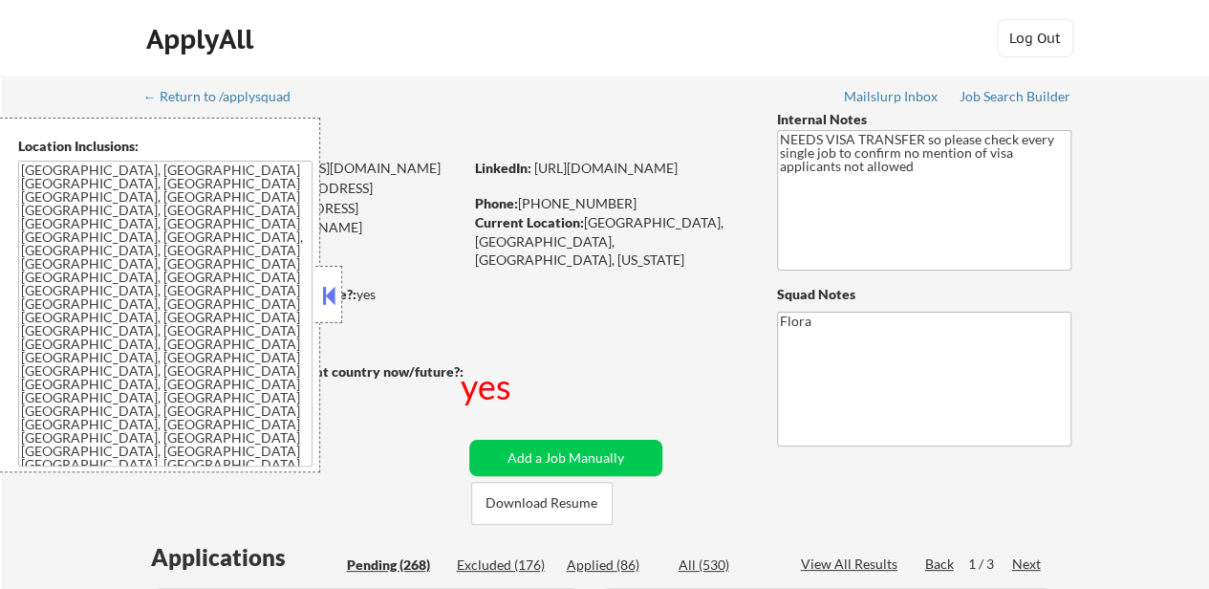
select select ""pending""
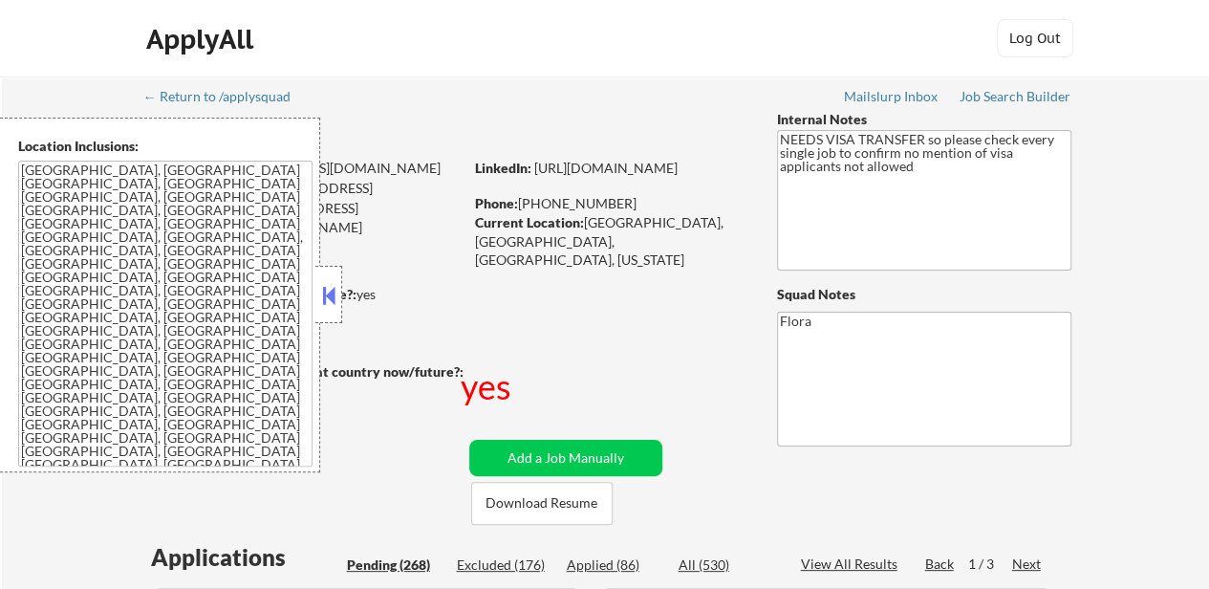
select select ""pending""
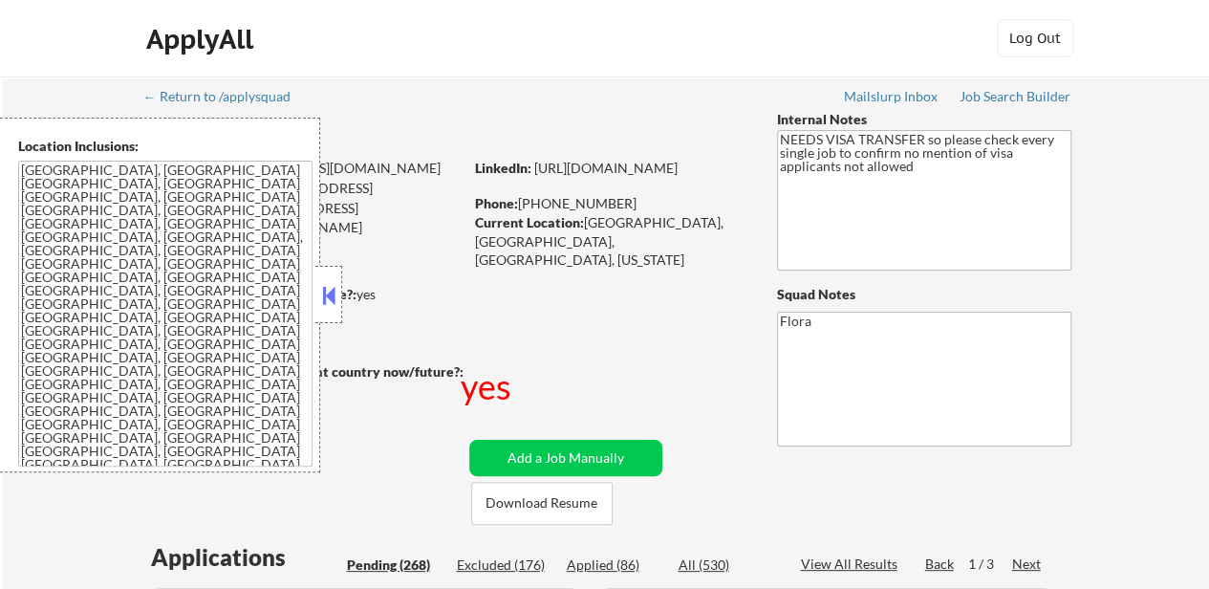
select select ""pending""
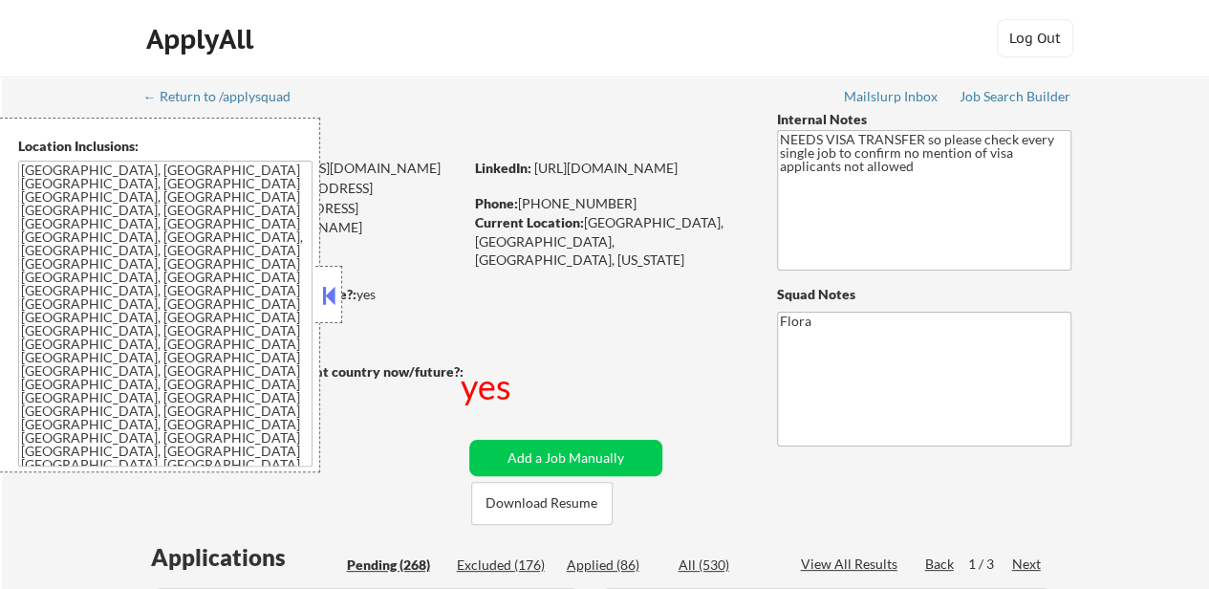
select select ""pending""
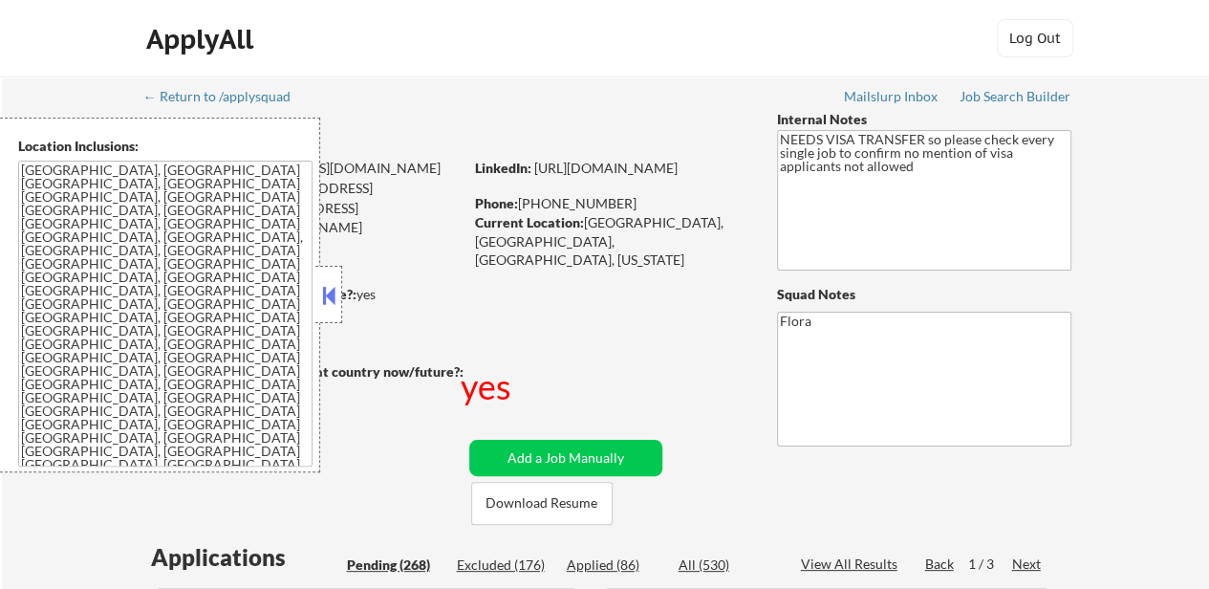
select select ""pending""
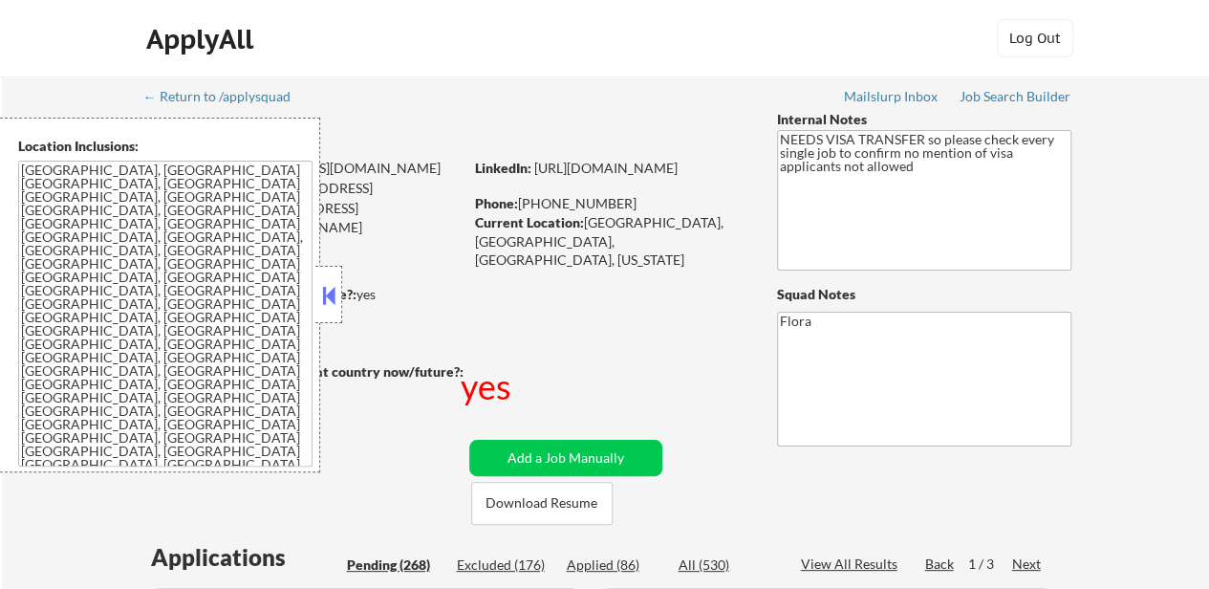
select select ""pending""
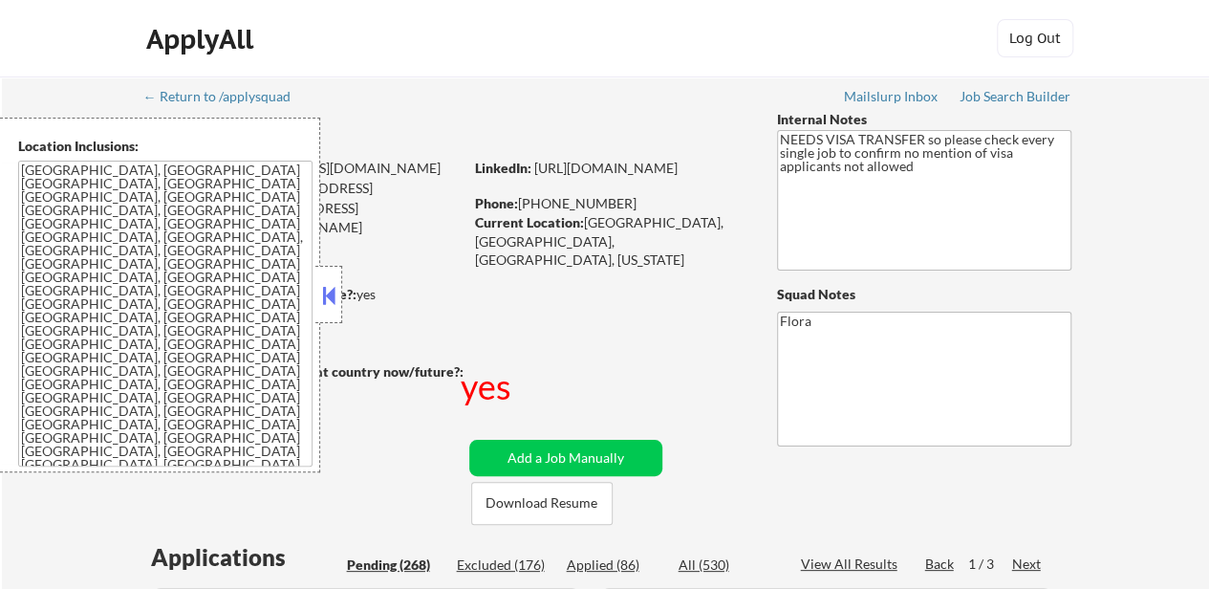
select select ""pending""
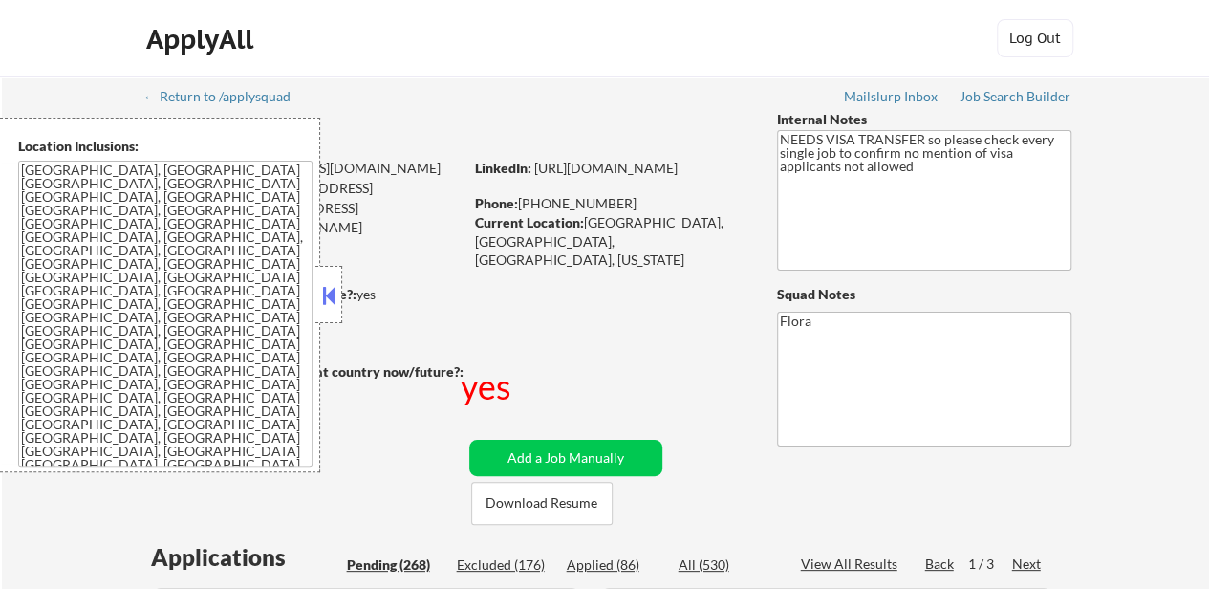
select select ""pending""
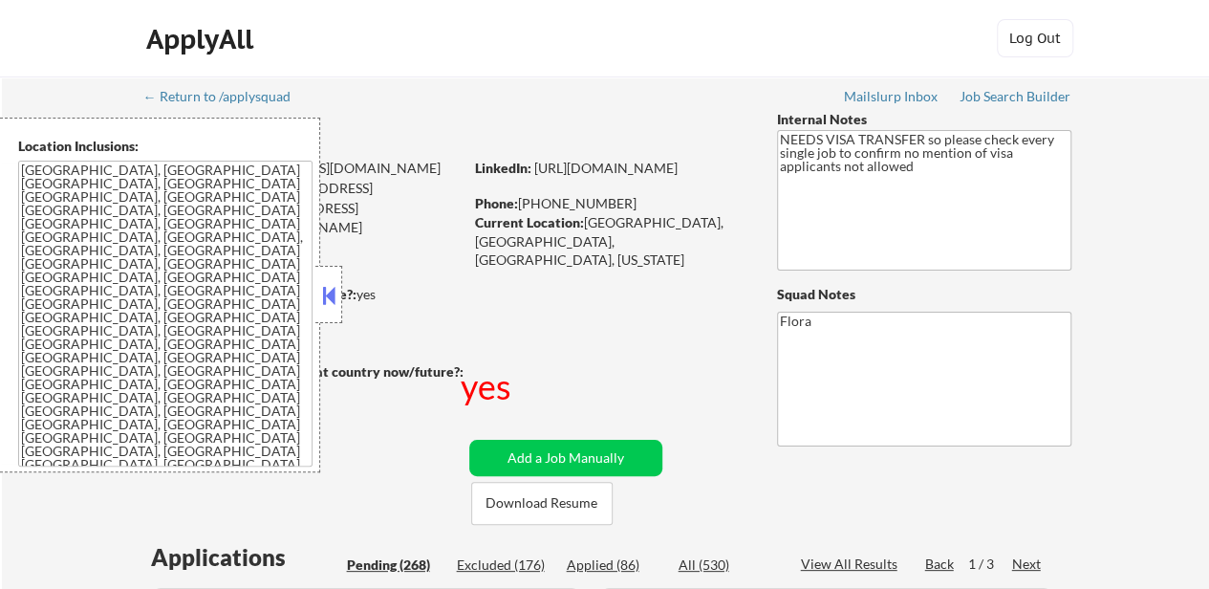
select select ""pending""
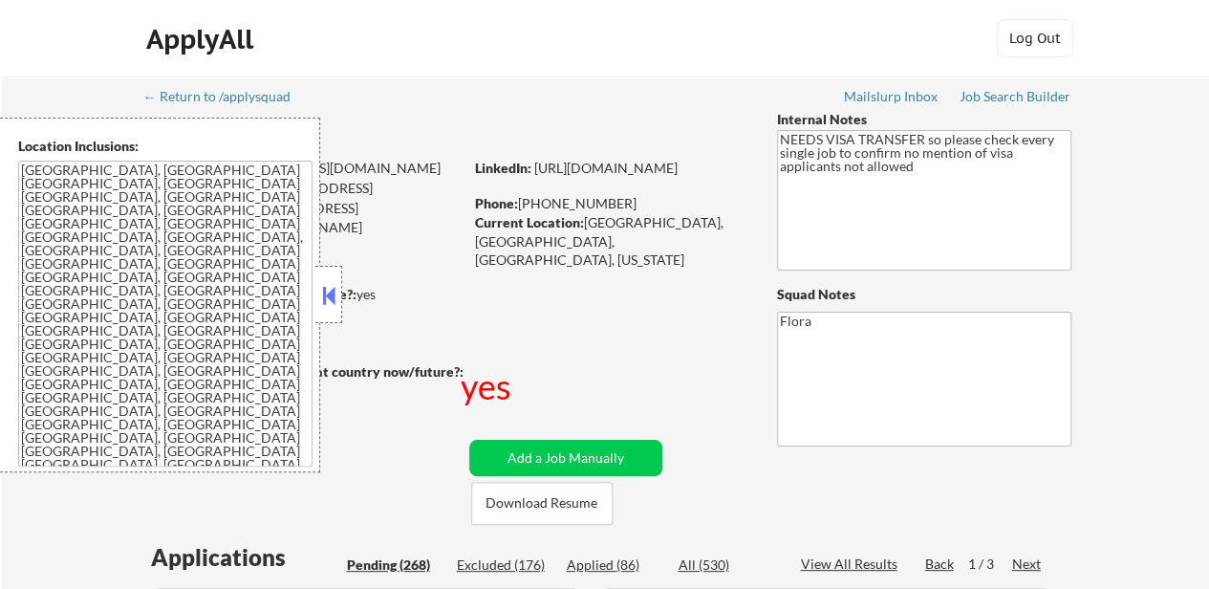
select select ""pending""
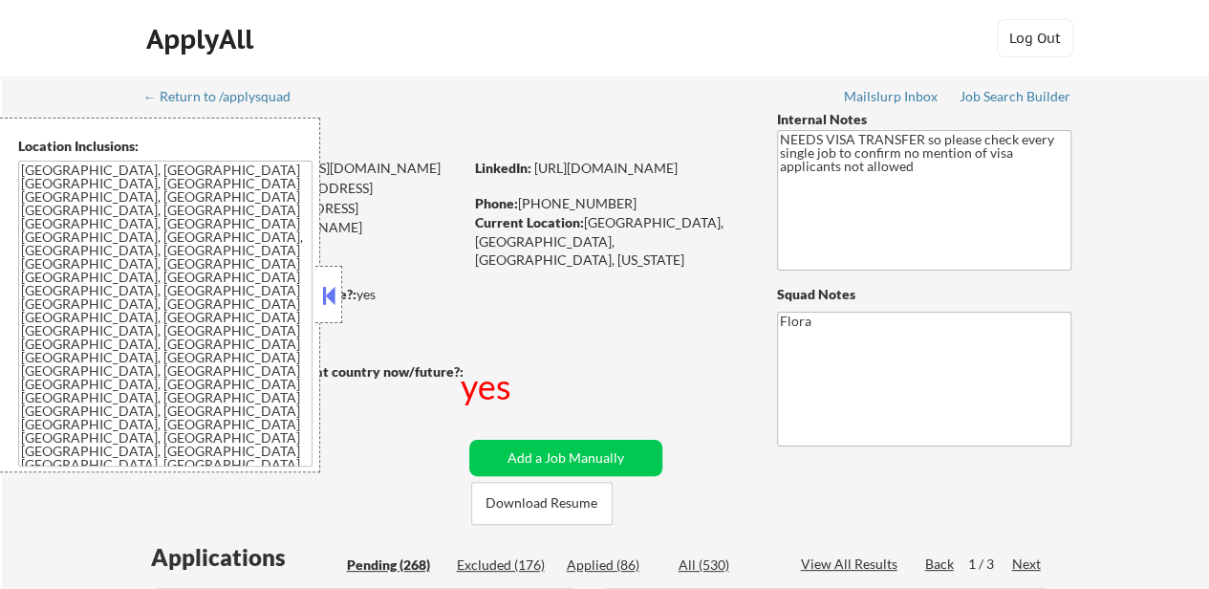
select select ""pending""
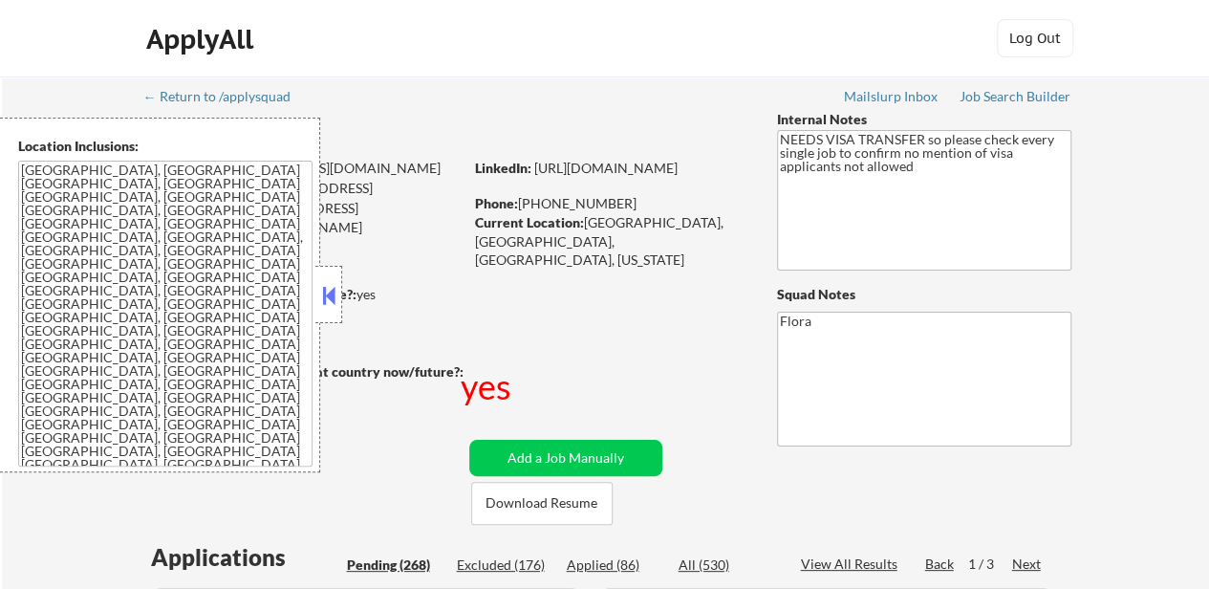
select select ""pending""
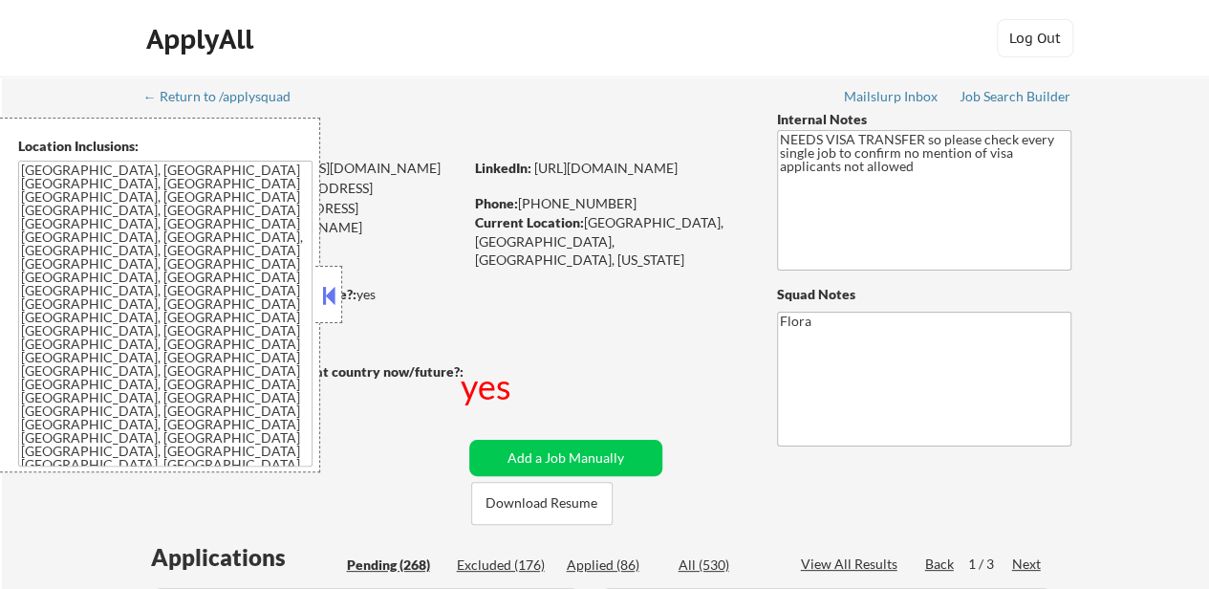
select select ""pending""
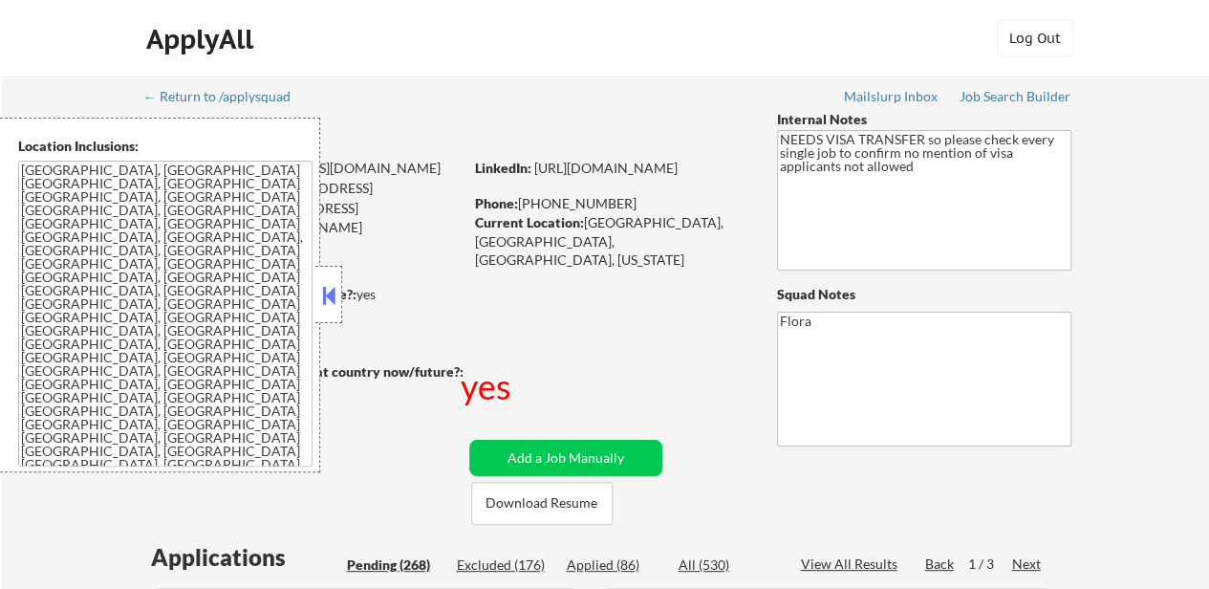
select select ""pending""
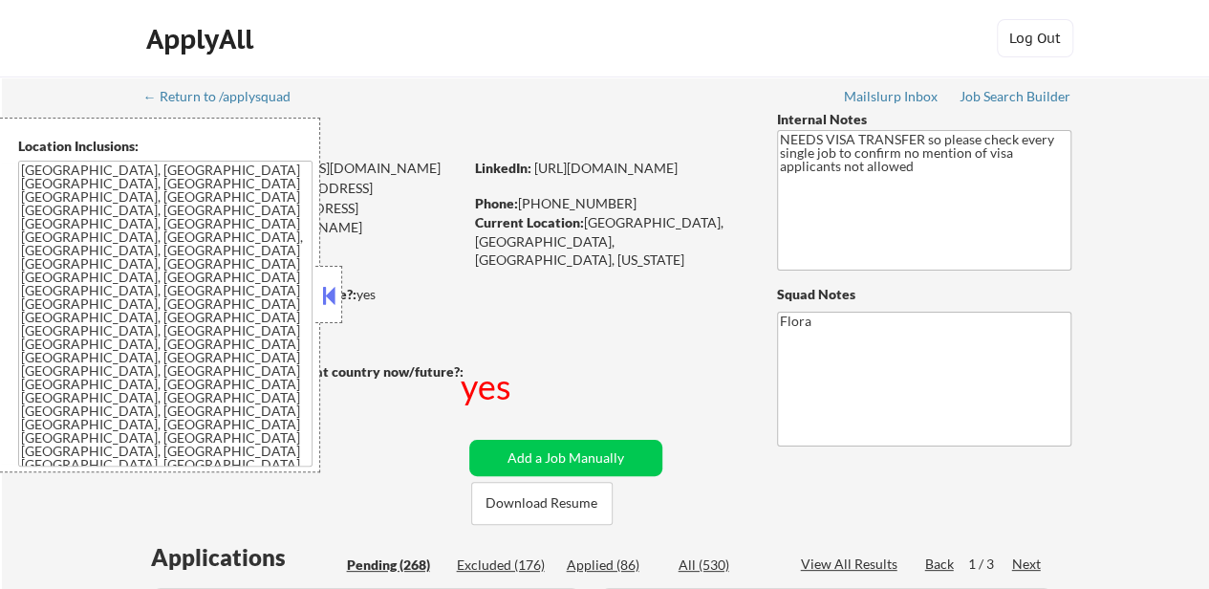
select select ""pending""
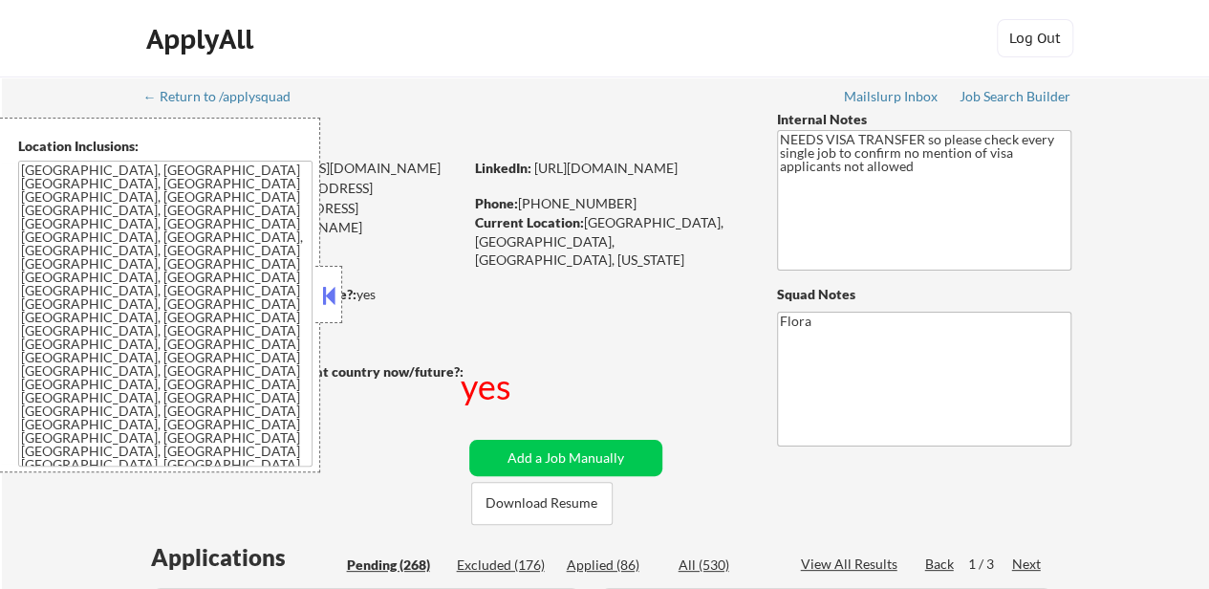
select select ""pending""
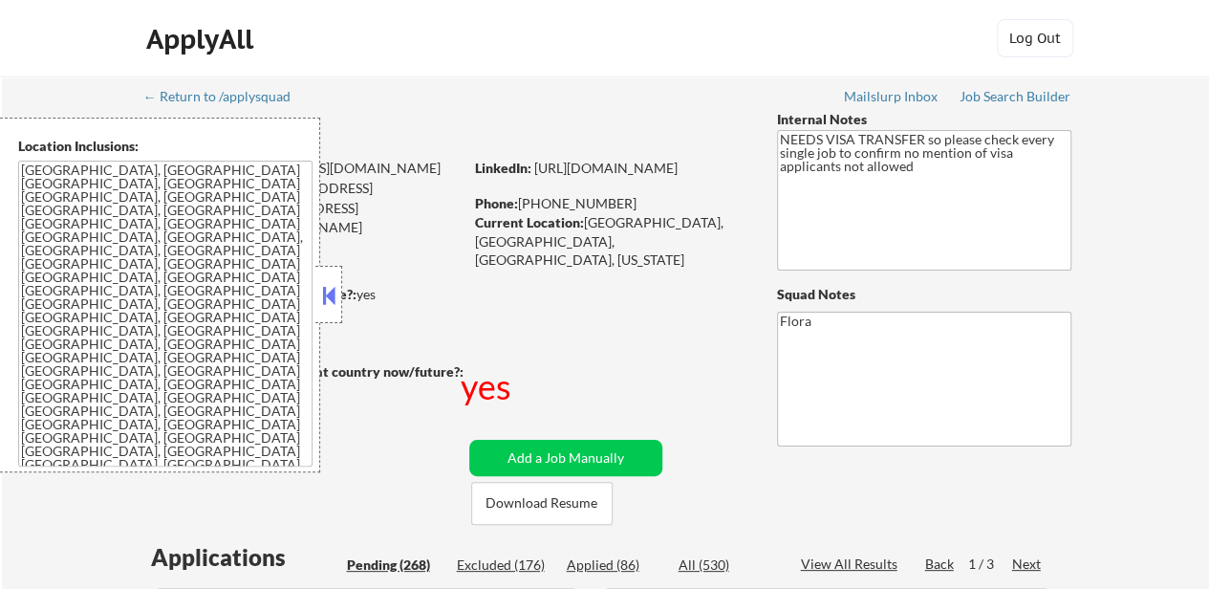
select select ""pending""
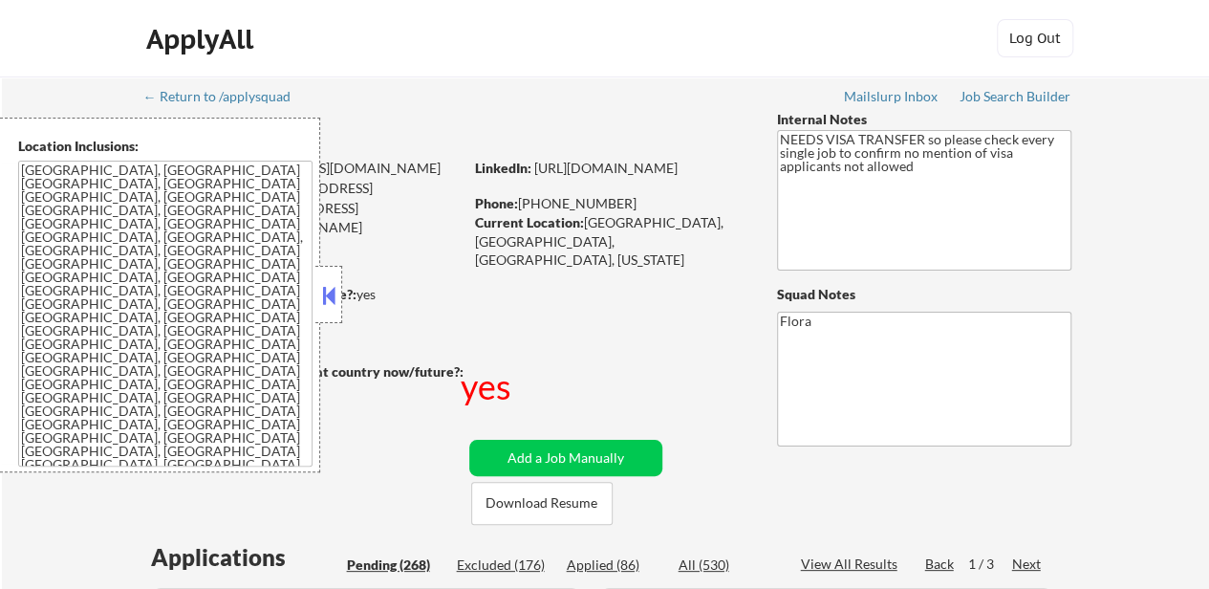
select select ""pending""
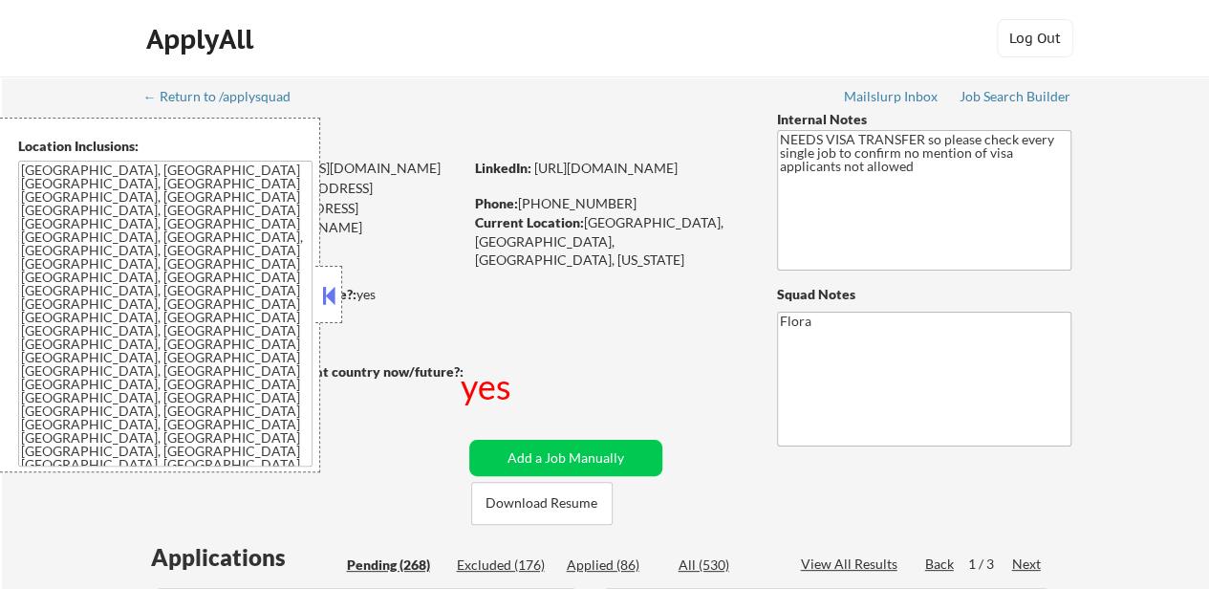
select select ""pending""
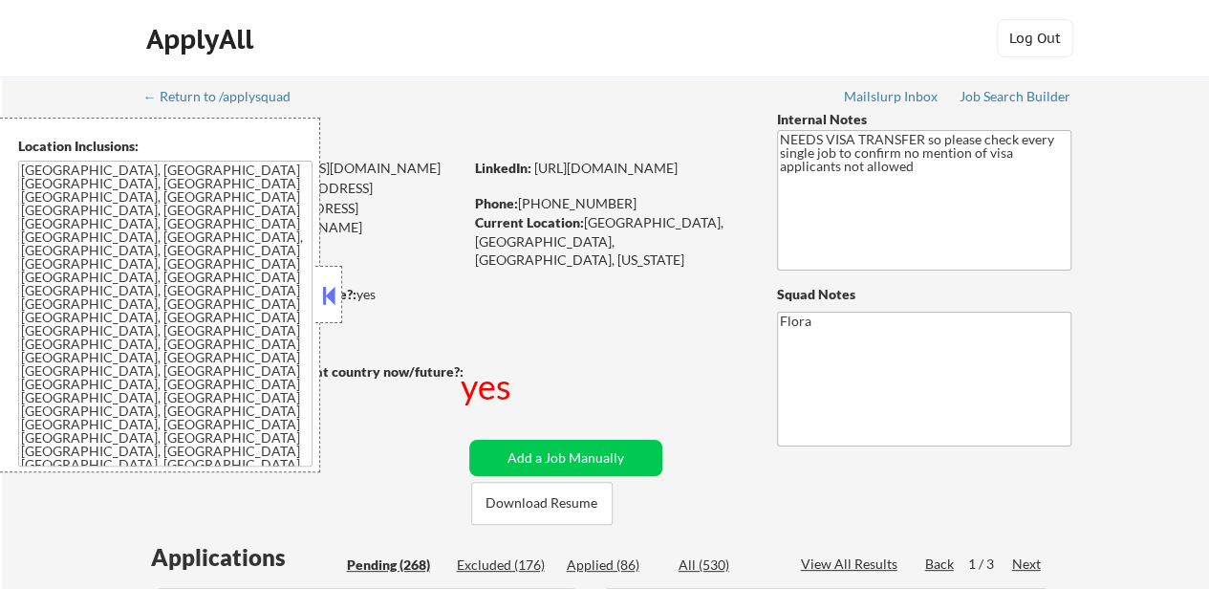
click at [331, 292] on button at bounding box center [328, 295] width 21 height 29
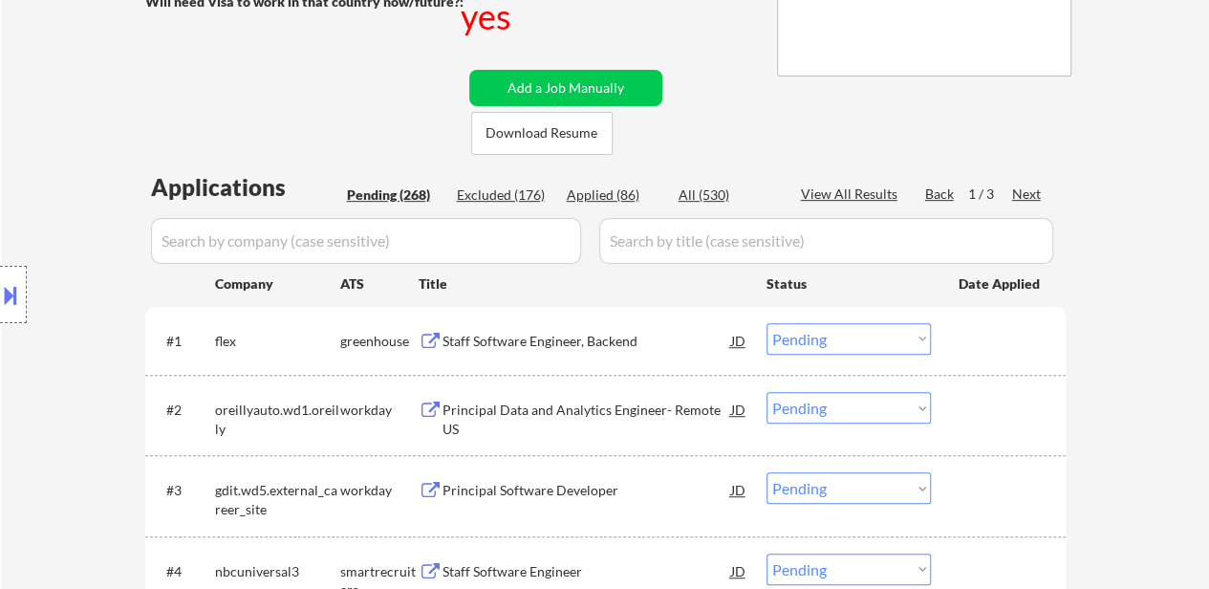
scroll to position [382, 0]
